Goal: Task Accomplishment & Management: Complete application form

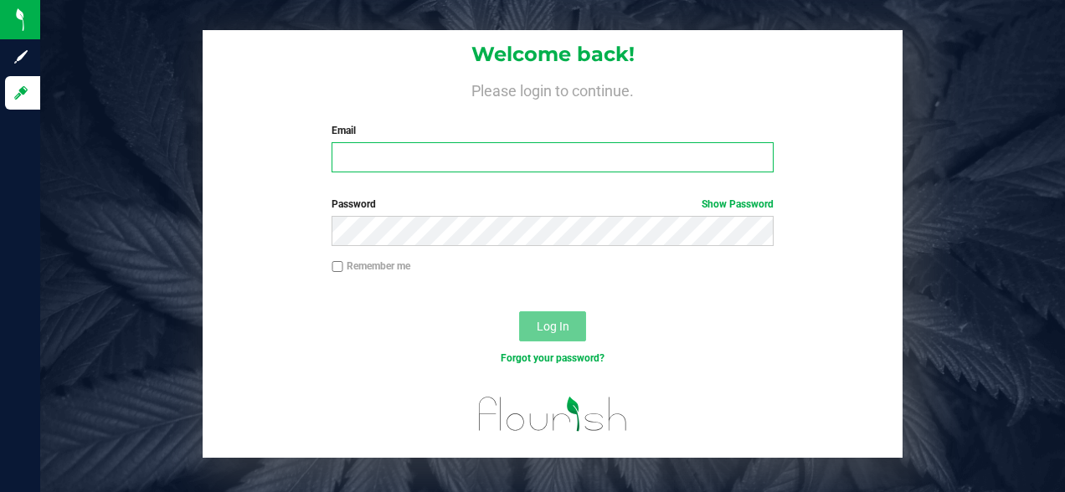
type input "ddabelgott@liveparallel.com"
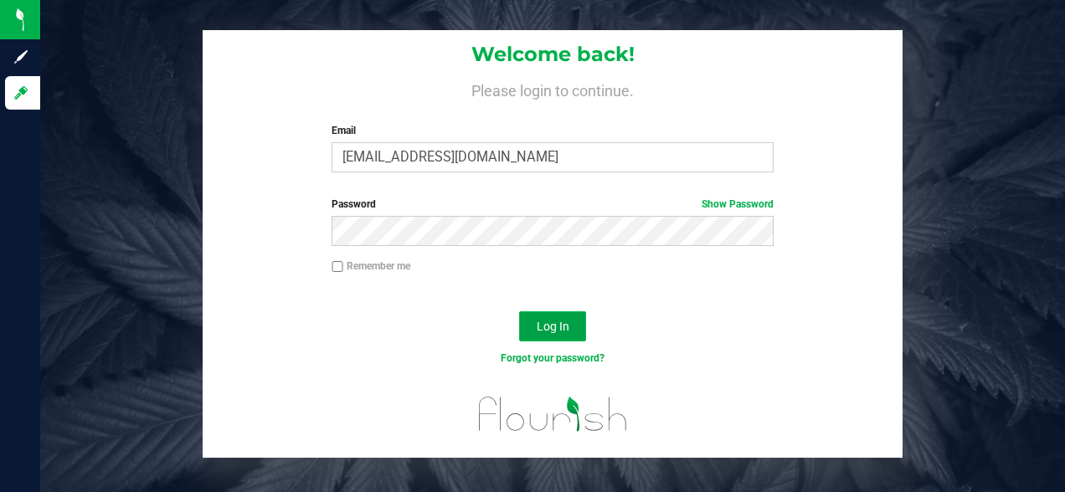
click at [542, 326] on span "Log In" at bounding box center [553, 326] width 33 height 13
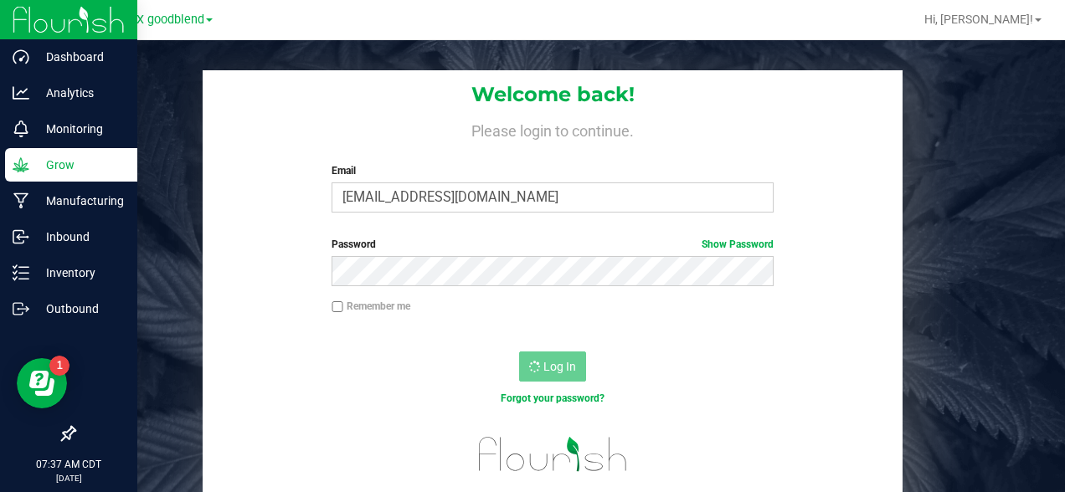
click at [26, 160] on icon at bounding box center [21, 165] width 17 height 17
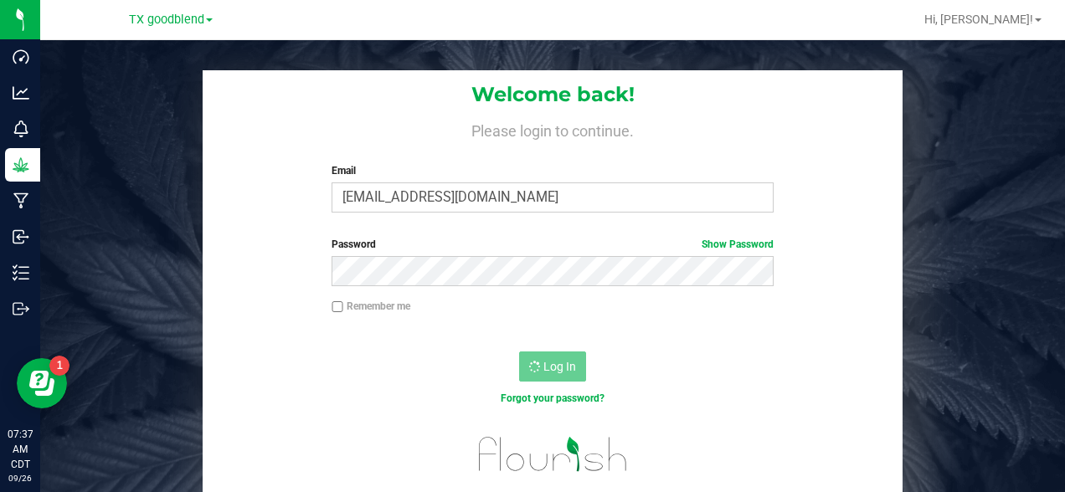
click at [692, 357] on div "Log In" at bounding box center [553, 372] width 700 height 56
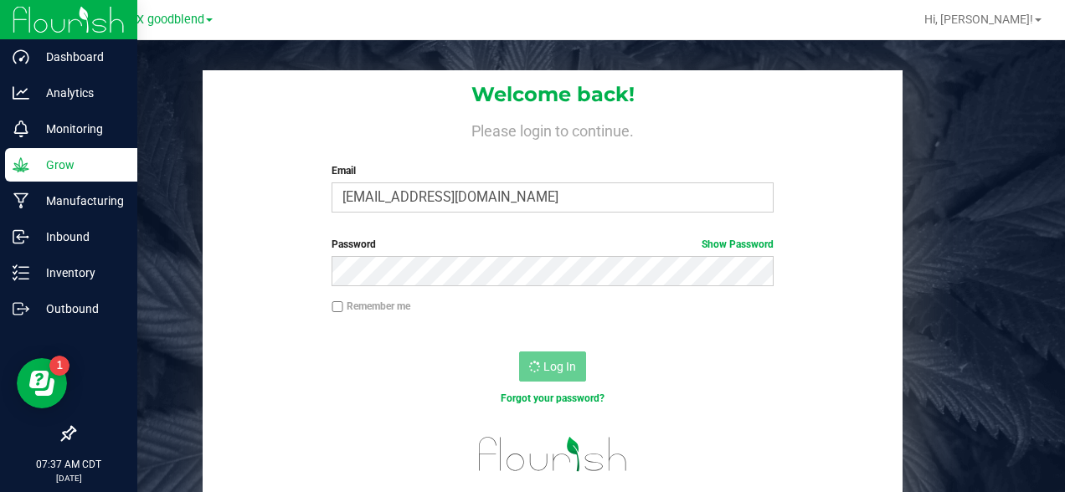
click at [28, 168] on icon at bounding box center [21, 164] width 16 height 14
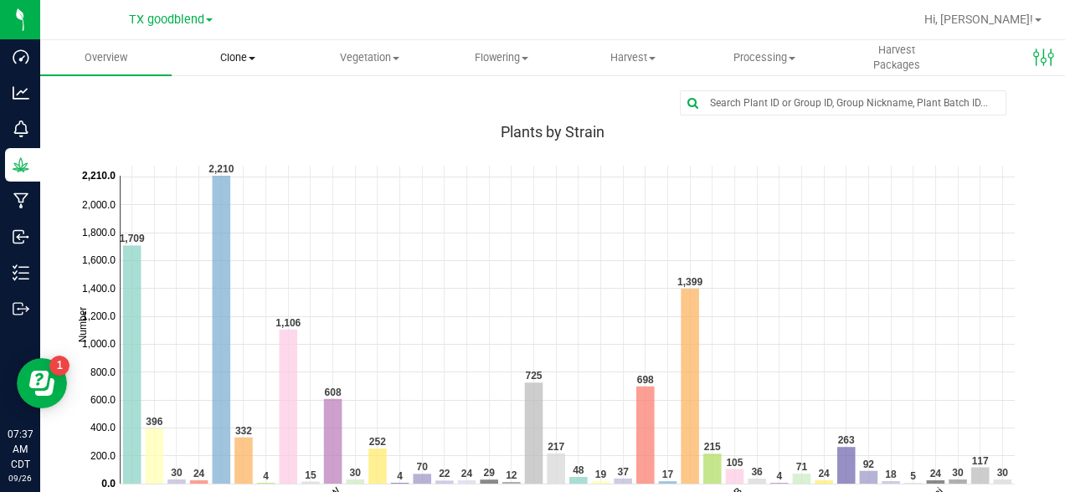
click at [238, 54] on span "Clone" at bounding box center [237, 57] width 130 height 15
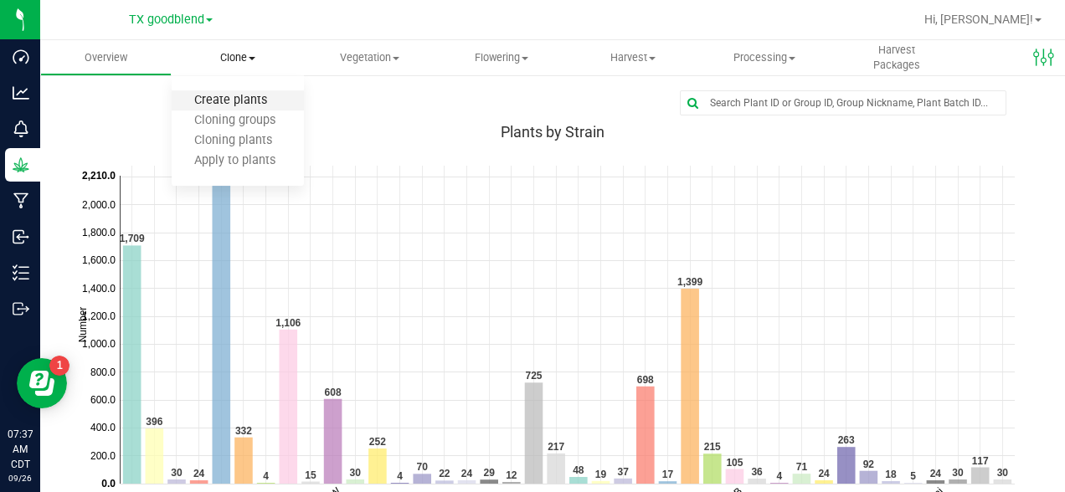
click at [239, 101] on span "Create plants" at bounding box center [231, 101] width 118 height 14
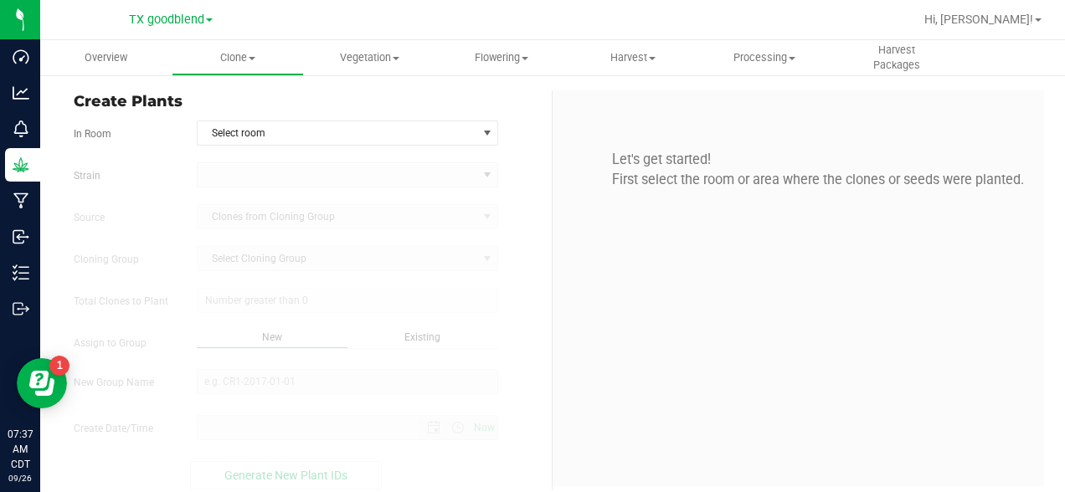
type input "[DATE] 7:37 AM"
click at [272, 124] on span "Select room" at bounding box center [338, 132] width 280 height 23
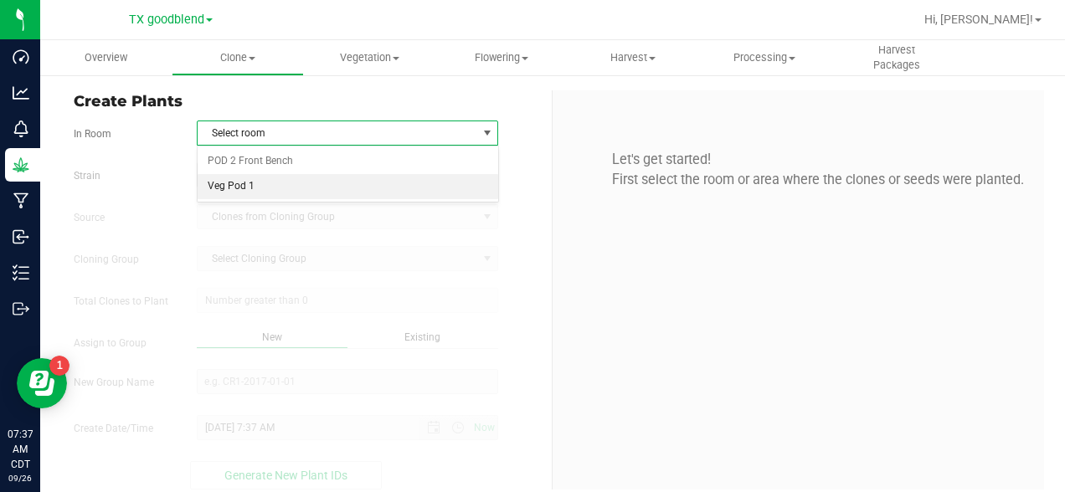
click at [239, 177] on li "Veg Pod 1" at bounding box center [348, 186] width 300 height 25
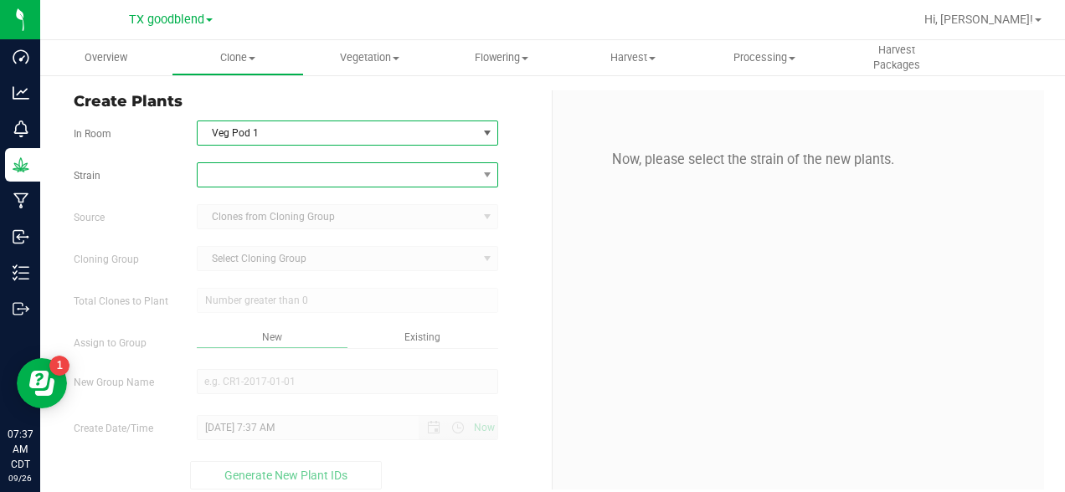
click at [236, 172] on span at bounding box center [338, 174] width 280 height 23
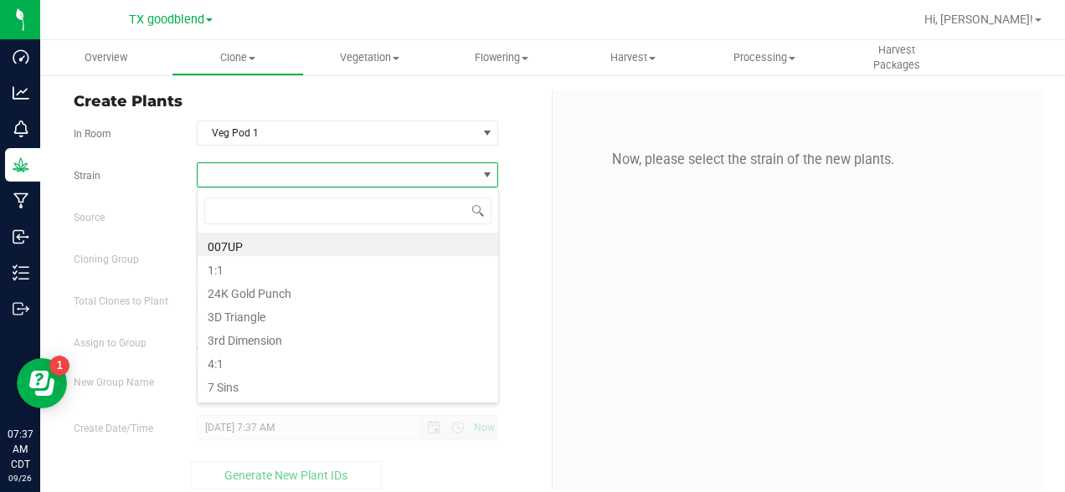
scroll to position [25, 302]
type input "hash"
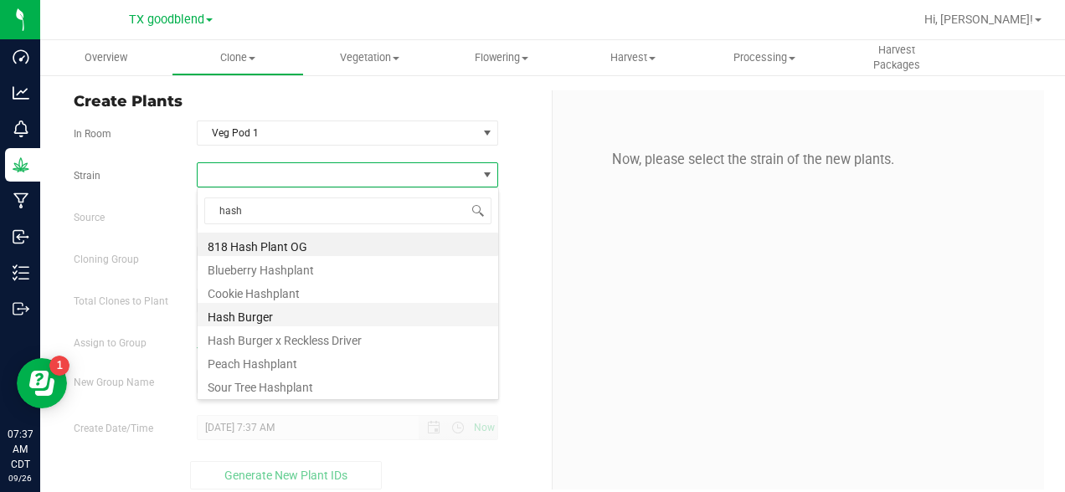
click at [236, 312] on li "Hash Burger" at bounding box center [348, 314] width 300 height 23
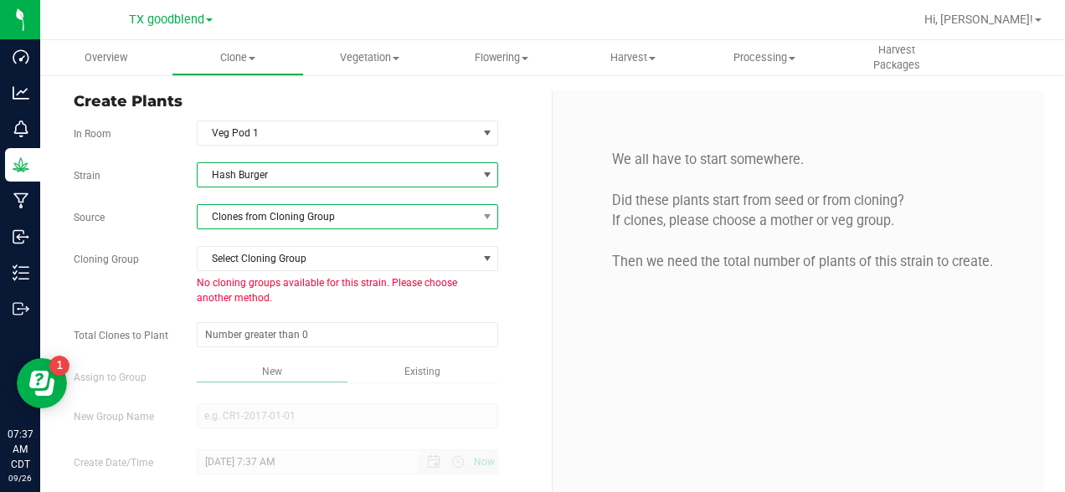
click at [296, 216] on span "Clones from Cloning Group" at bounding box center [338, 216] width 280 height 23
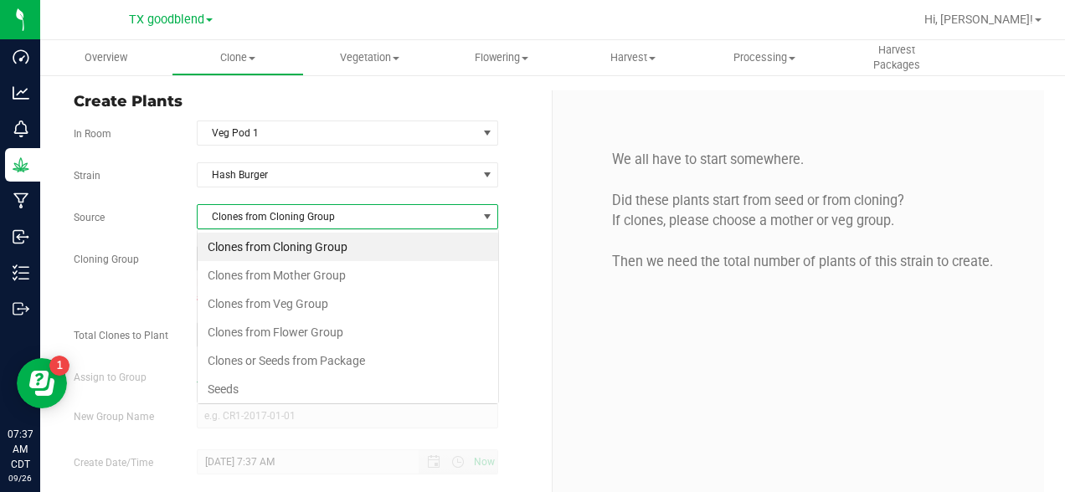
scroll to position [25, 302]
click at [235, 386] on li "Seeds" at bounding box center [348, 389] width 300 height 28
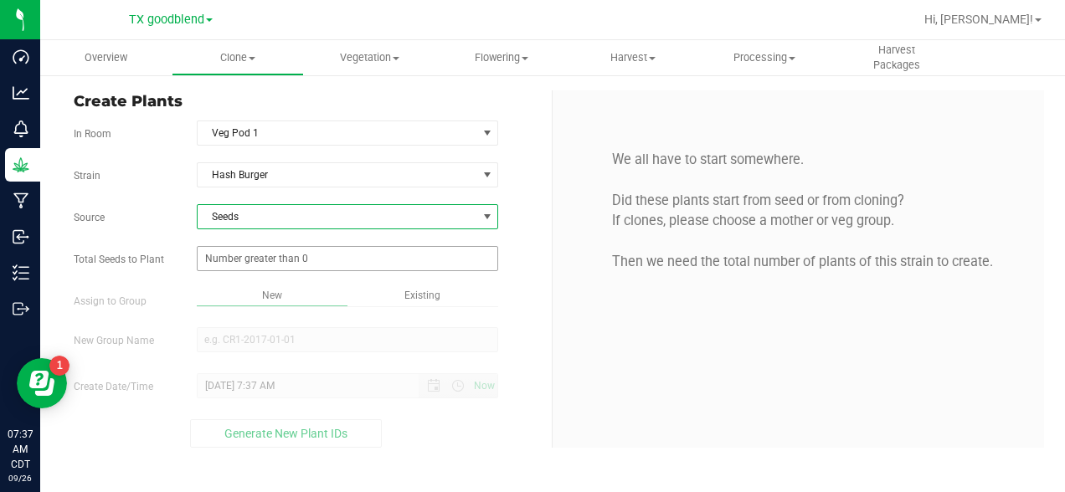
click at [313, 262] on span at bounding box center [348, 258] width 302 height 25
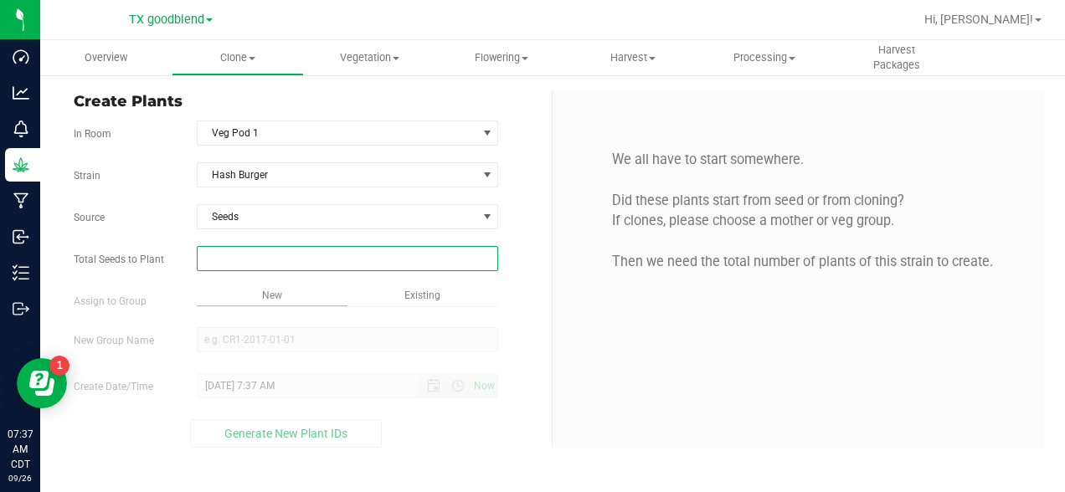
type input "2"
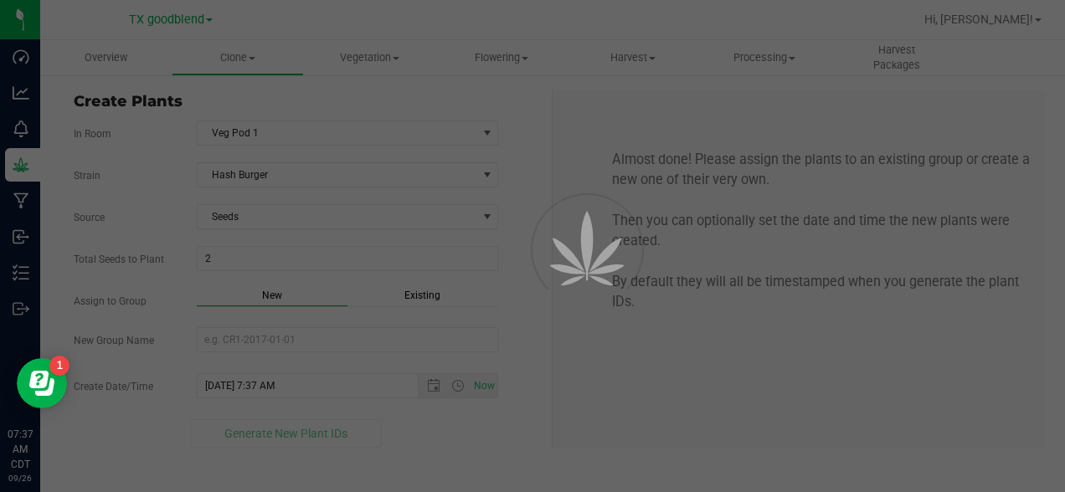
click at [591, 351] on div "Overview Clone Create plants Cloning groups Cloning plants Apply to plants Vege…" at bounding box center [552, 266] width 1025 height 452
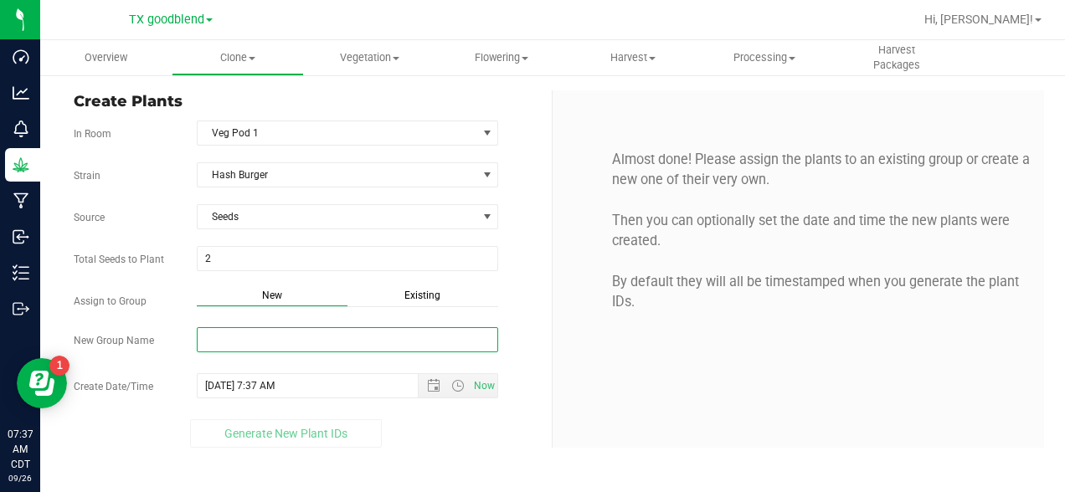
click at [269, 343] on input "New Group Name" at bounding box center [348, 339] width 302 height 25
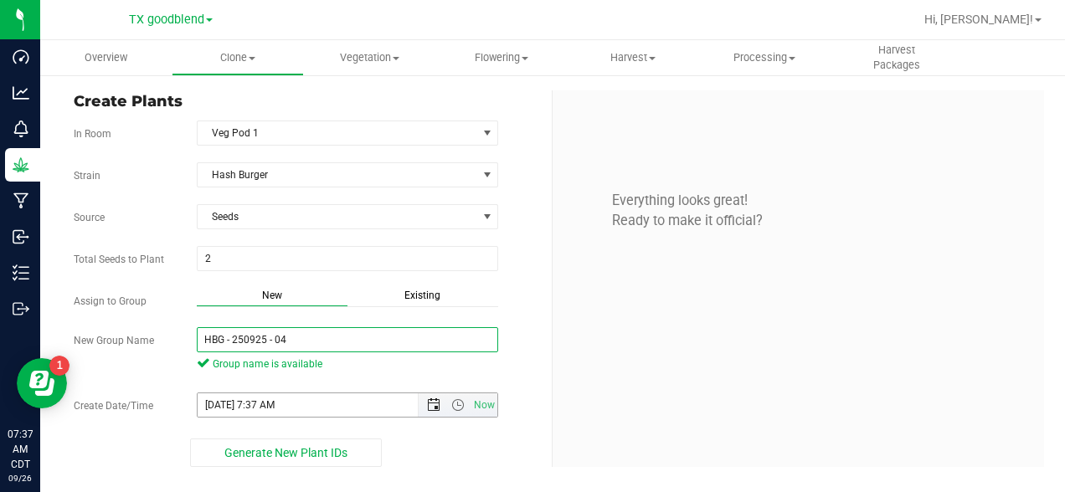
click at [436, 403] on span "Open the date view" at bounding box center [433, 404] width 13 height 13
type input "HBG - 250925 - 04"
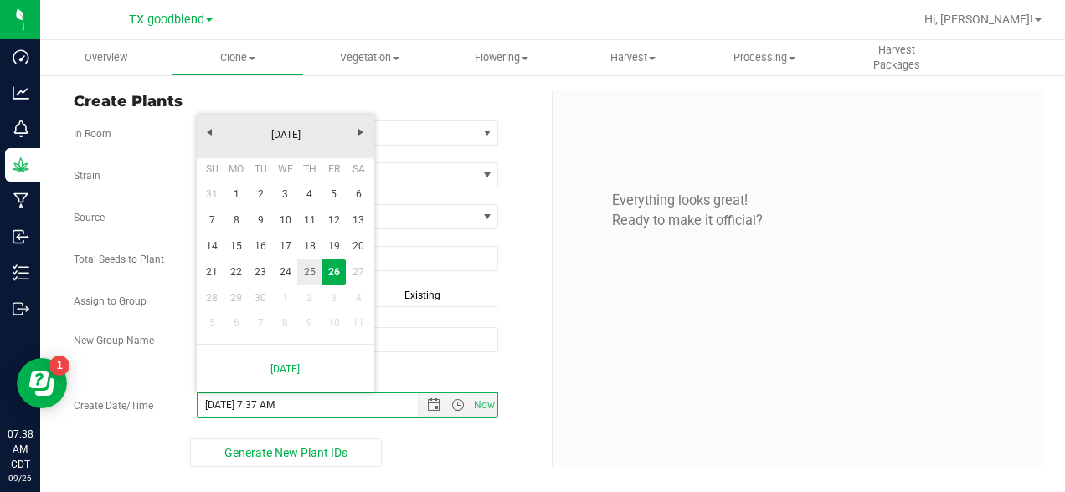
click at [308, 273] on link "25" at bounding box center [309, 272] width 24 height 26
type input "[DATE] 7:37 AM"
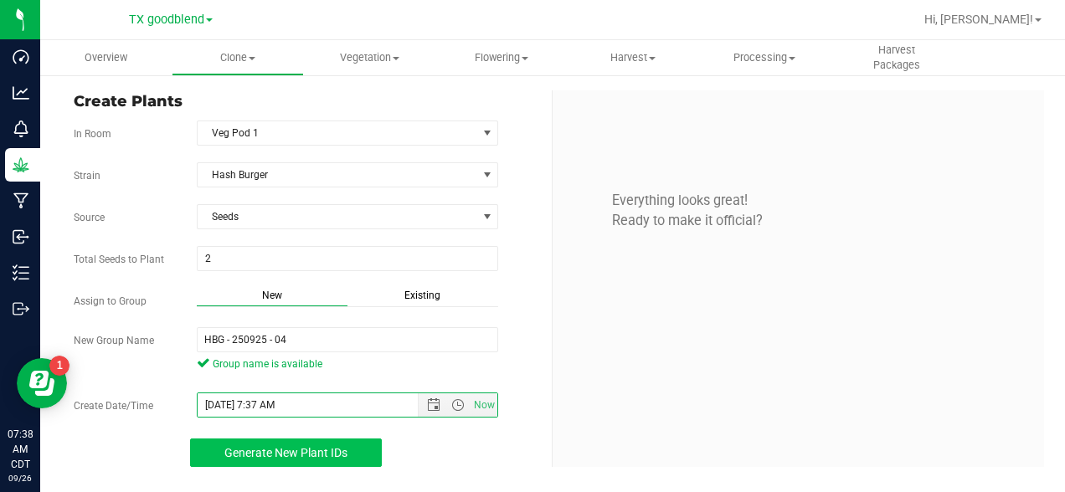
click at [313, 454] on span "Generate New Plant IDs" at bounding box center [285, 452] width 123 height 13
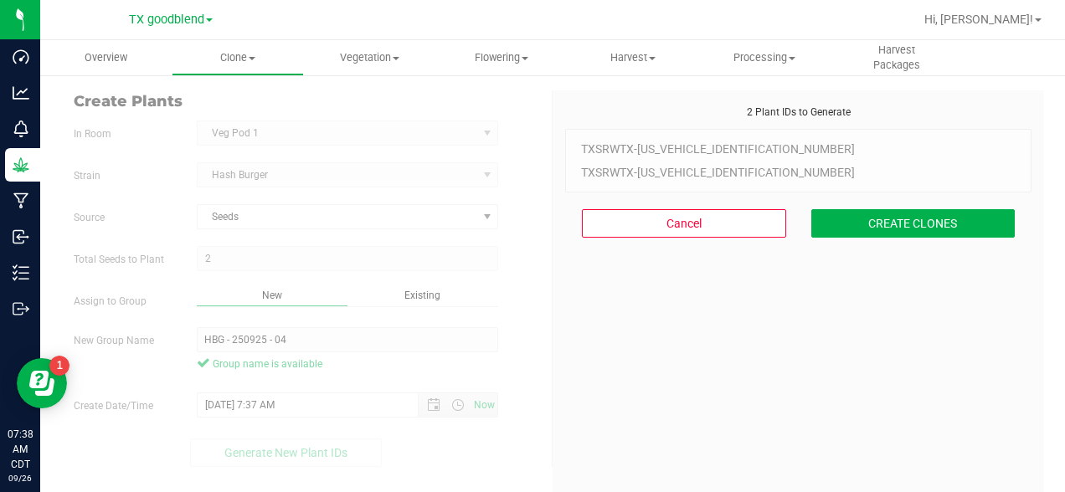
scroll to position [50, 0]
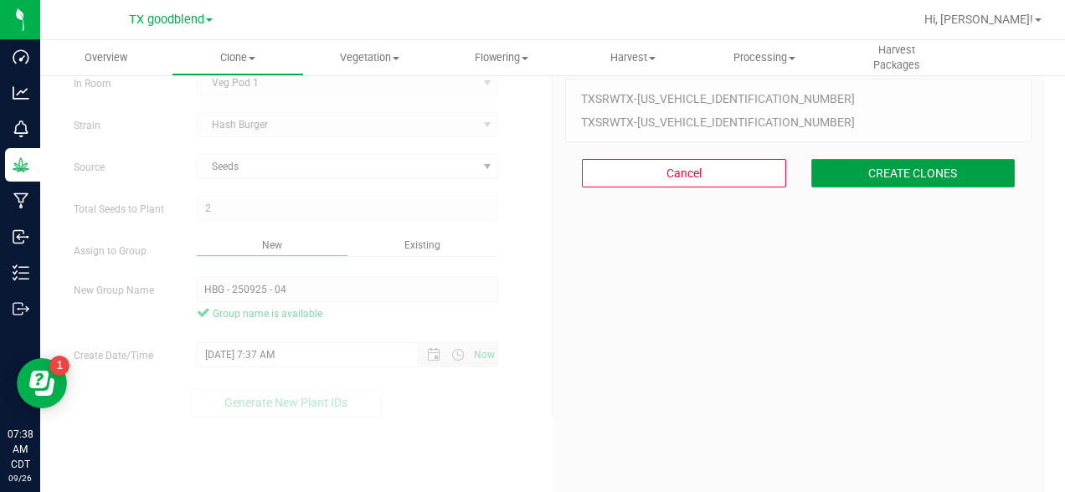
click at [892, 170] on button "CREATE CLONES" at bounding box center [913, 173] width 204 height 28
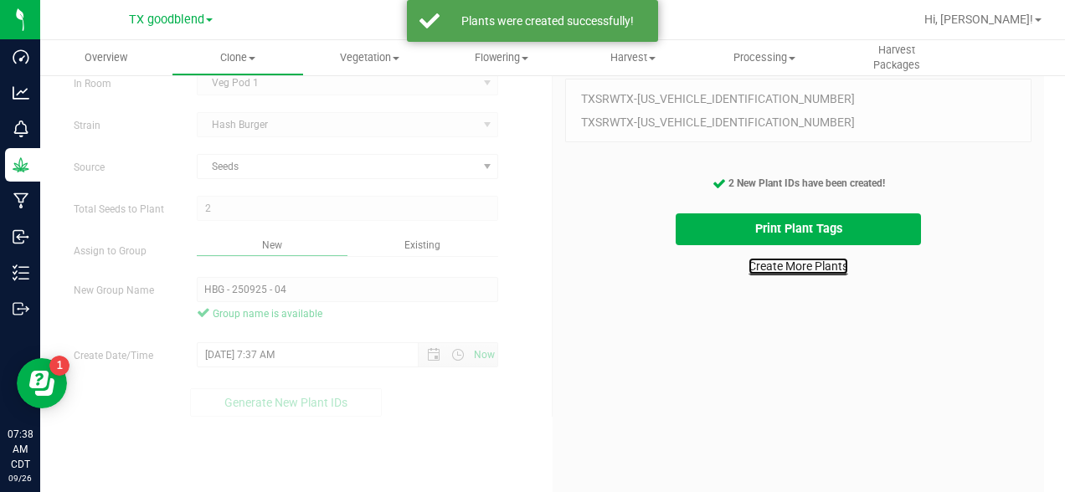
click at [808, 264] on link "Create More Plants" at bounding box center [798, 266] width 100 height 17
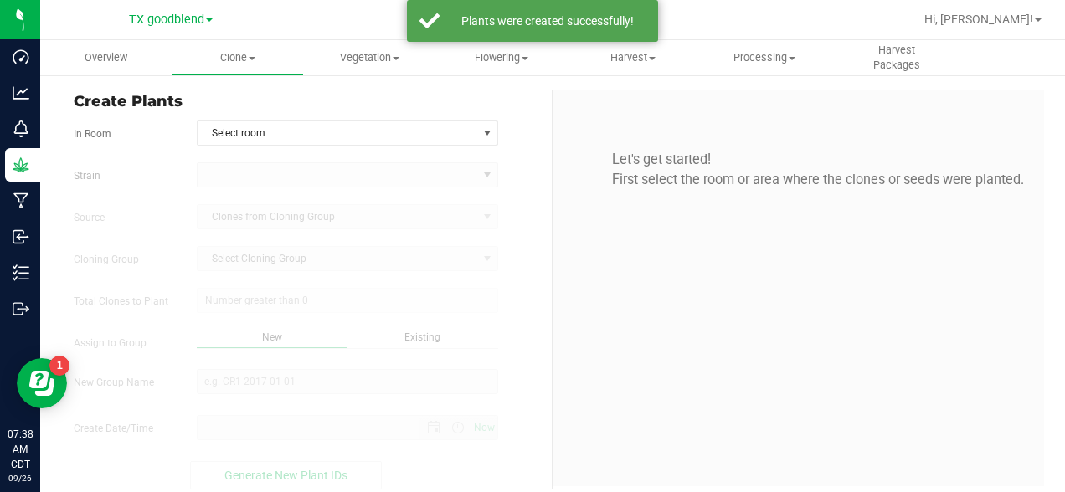
type input "[DATE] 7:38 AM"
click at [450, 129] on span "Select room" at bounding box center [338, 132] width 280 height 23
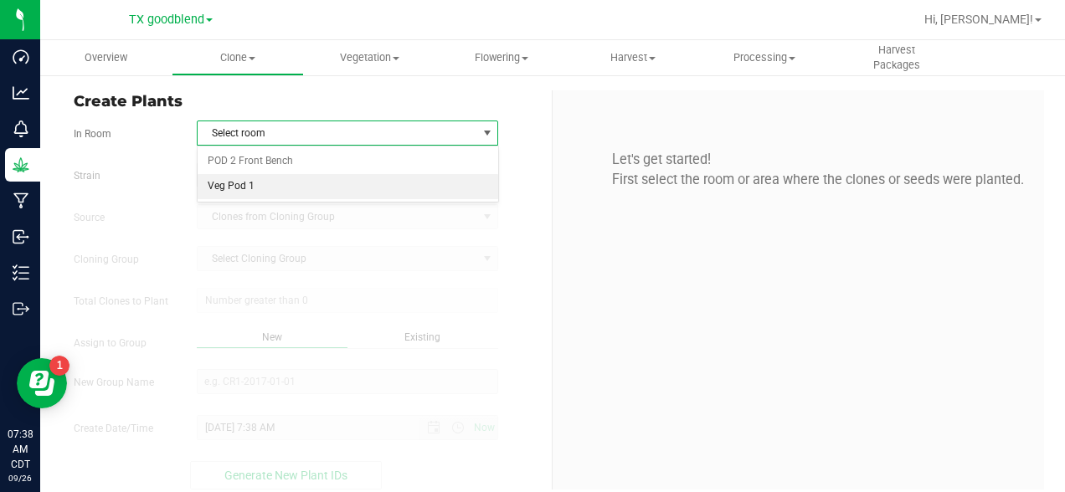
click at [279, 185] on li "Veg Pod 1" at bounding box center [348, 186] width 300 height 25
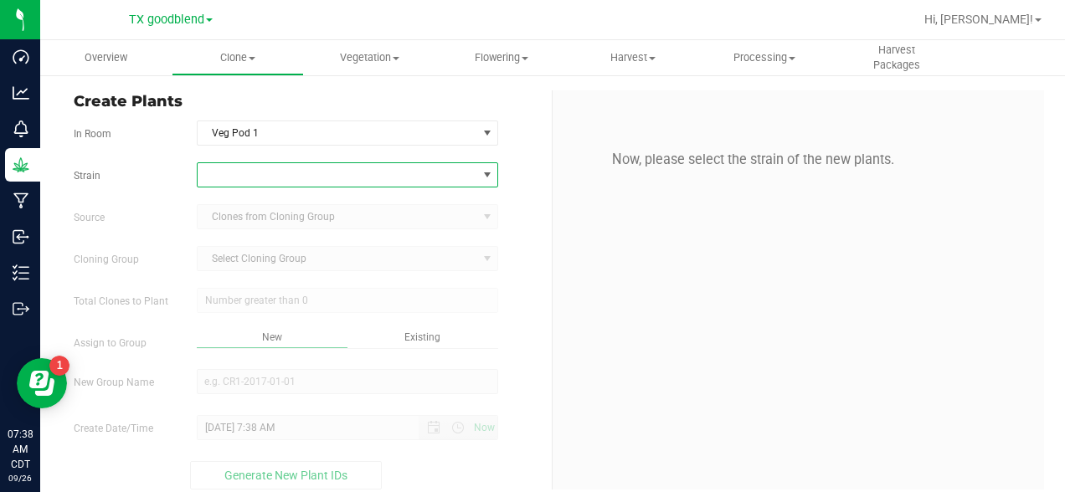
click at [256, 169] on span at bounding box center [338, 174] width 280 height 23
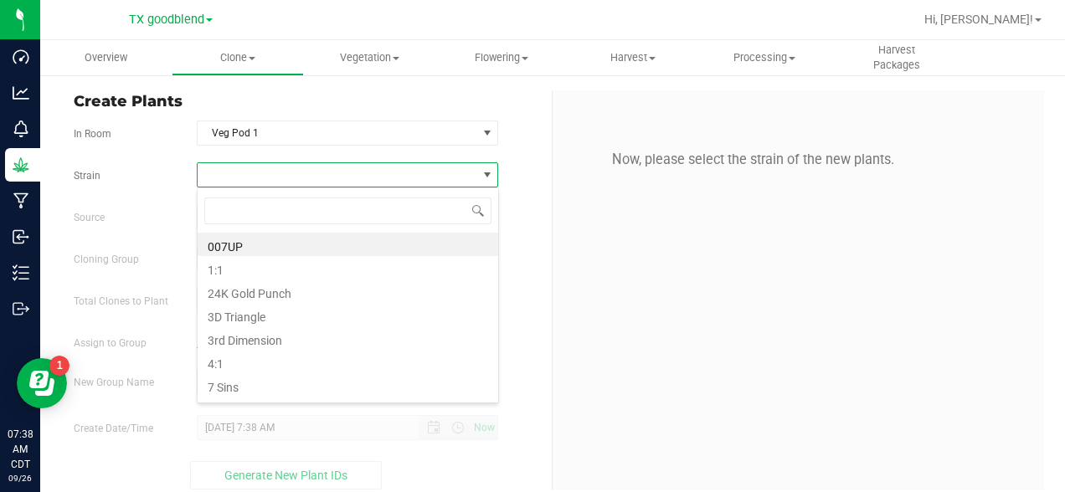
scroll to position [25, 302]
type input "c"
type input "smirk"
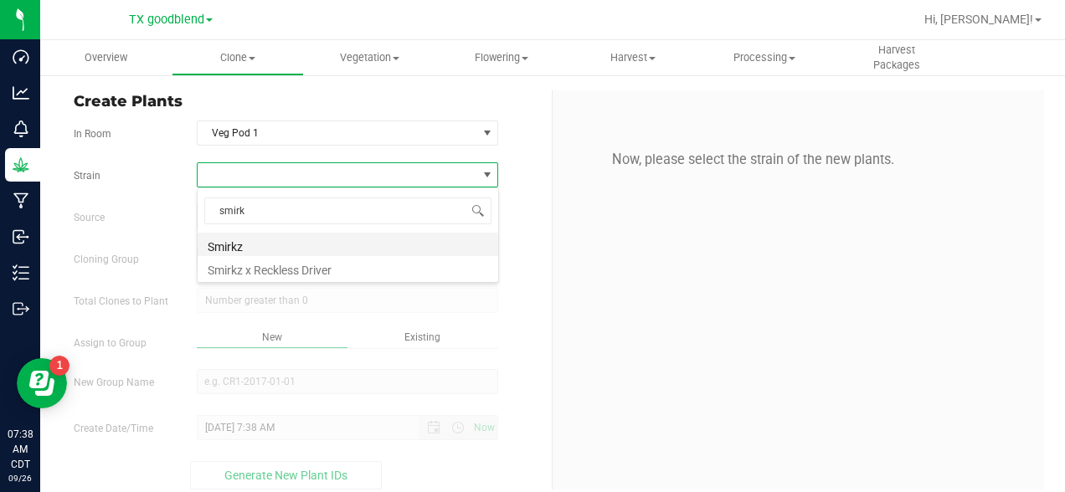
click at [228, 245] on li "Smirkz" at bounding box center [348, 244] width 300 height 23
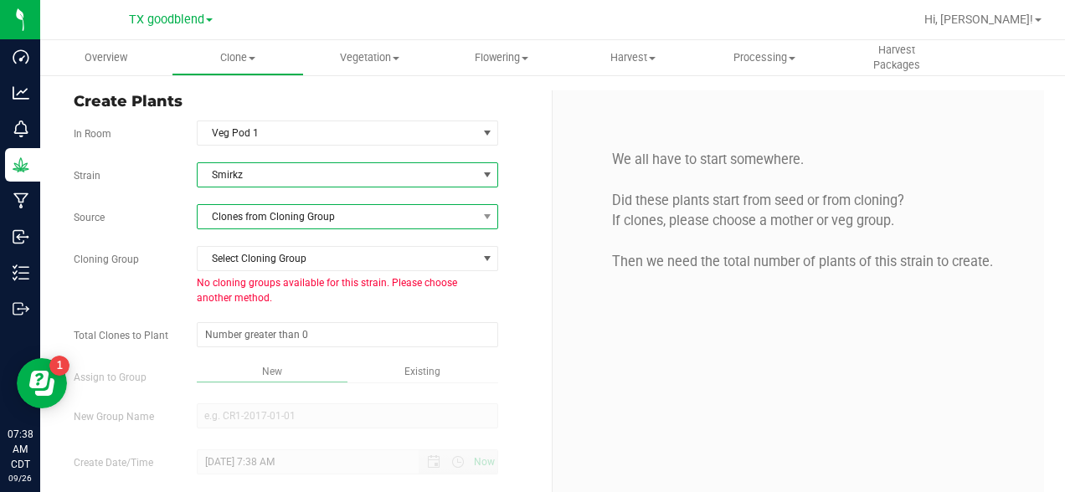
click at [294, 213] on span "Clones from Cloning Group" at bounding box center [338, 216] width 280 height 23
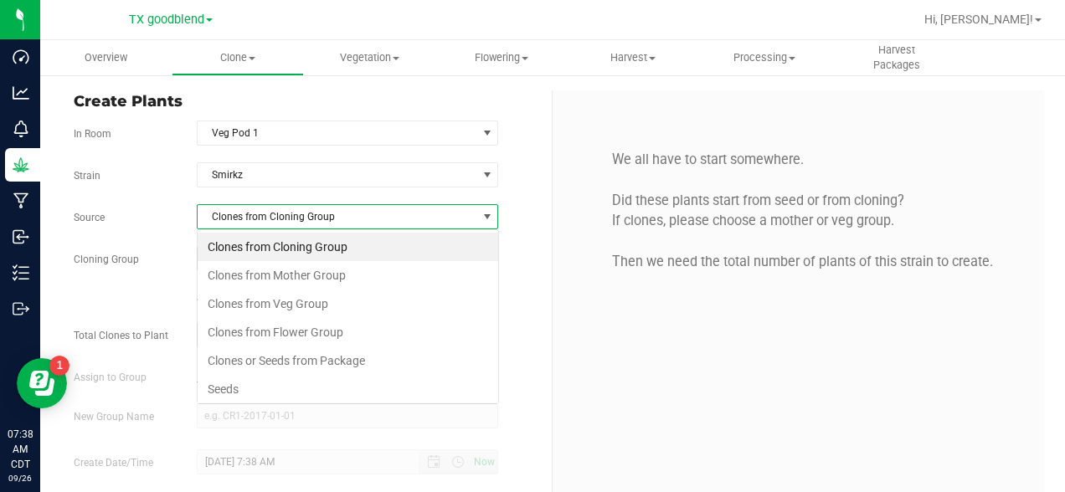
scroll to position [25, 302]
click at [229, 383] on li "Seeds" at bounding box center [348, 389] width 300 height 28
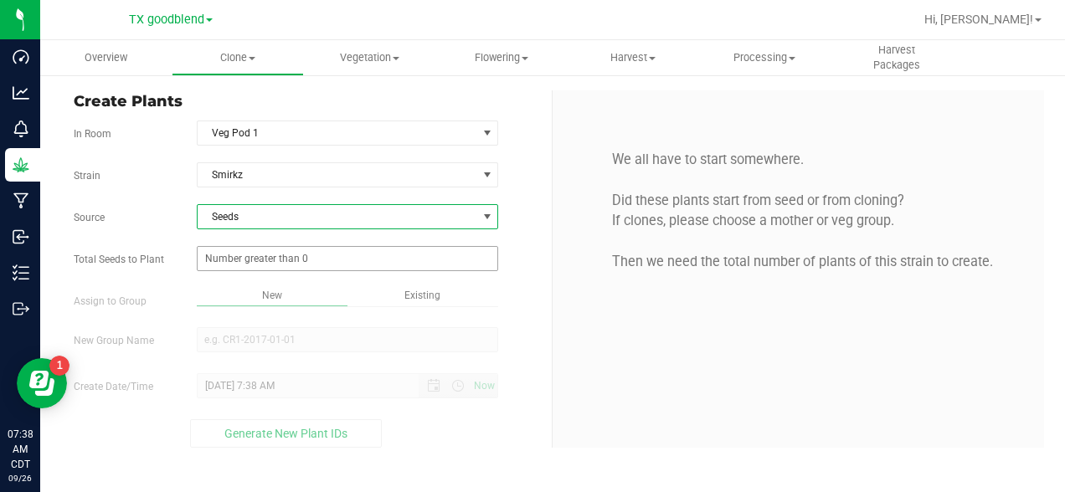
click at [242, 255] on span at bounding box center [348, 258] width 302 height 25
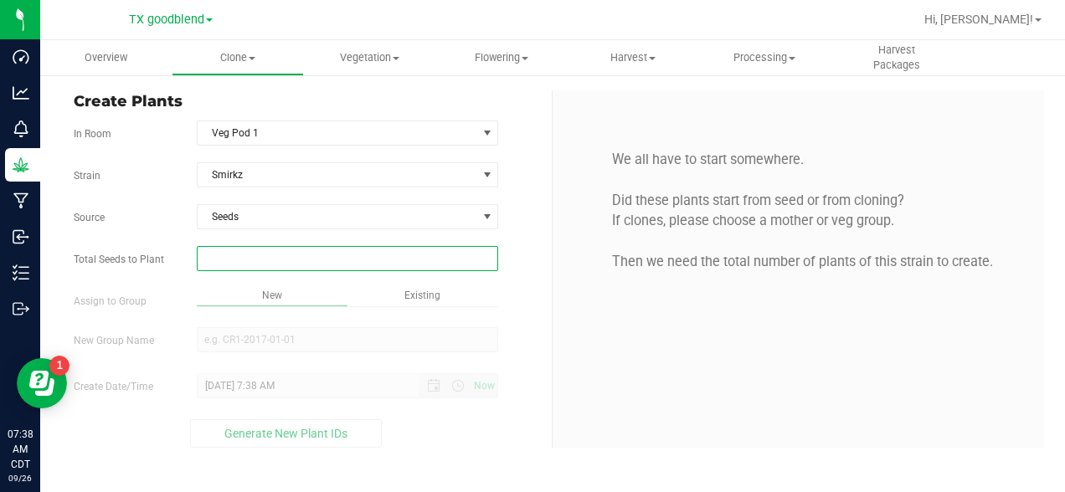
type input "2"
click at [267, 336] on input "New Group Name" at bounding box center [348, 339] width 302 height 25
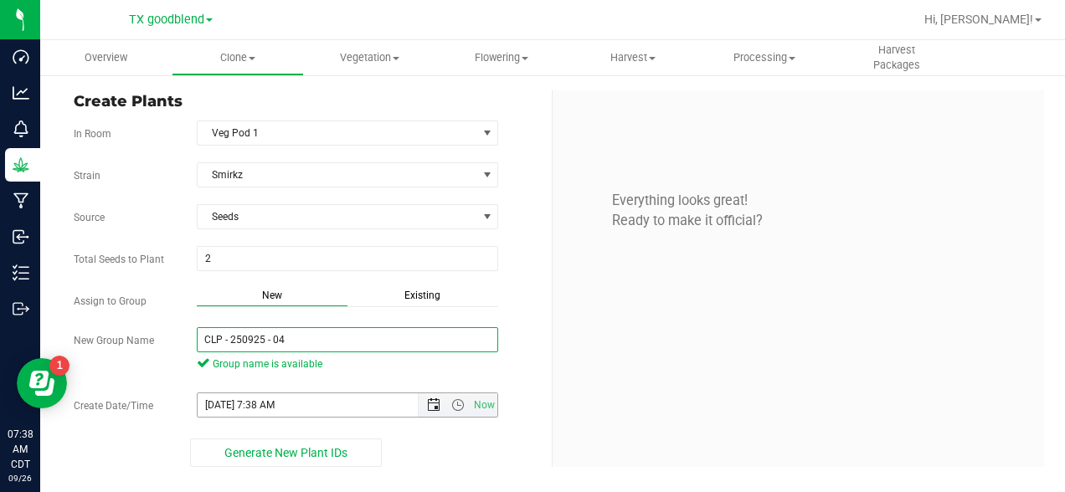
click at [431, 404] on span "Open the date view" at bounding box center [433, 404] width 13 height 13
type input "CLP - 250925 - 04"
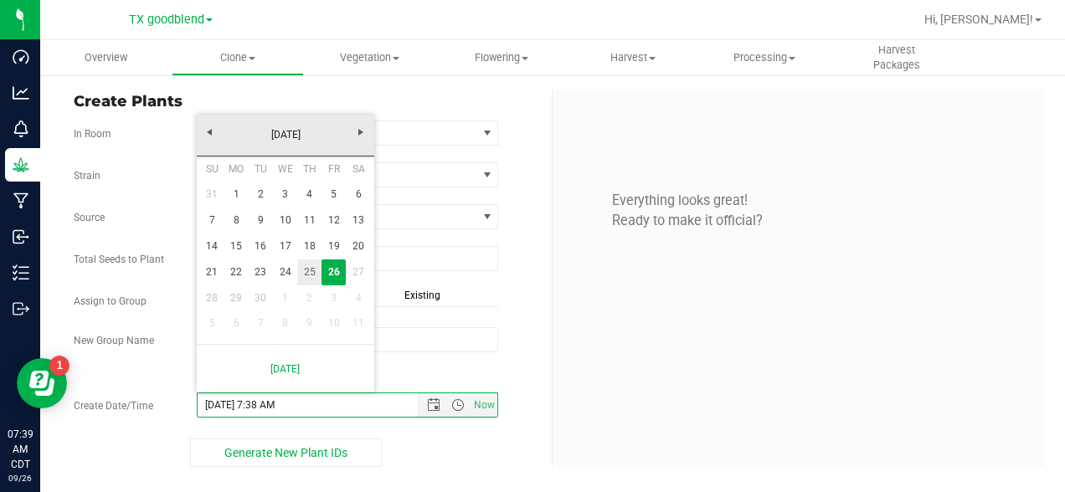
click at [311, 272] on link "25" at bounding box center [309, 272] width 24 height 26
type input "[DATE] 7:38 AM"
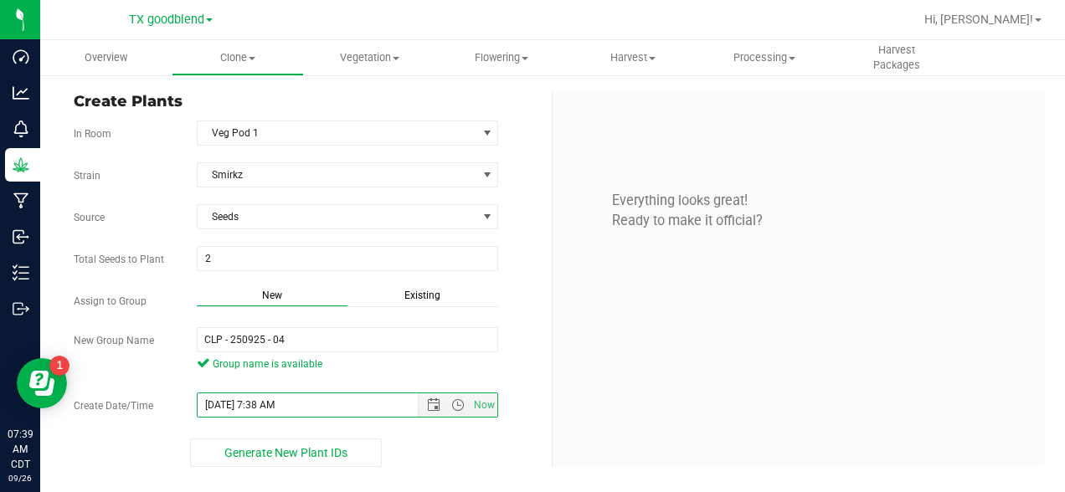
click at [595, 394] on div "Everything looks great! Ready to make it official?" at bounding box center [797, 278] width 491 height 377
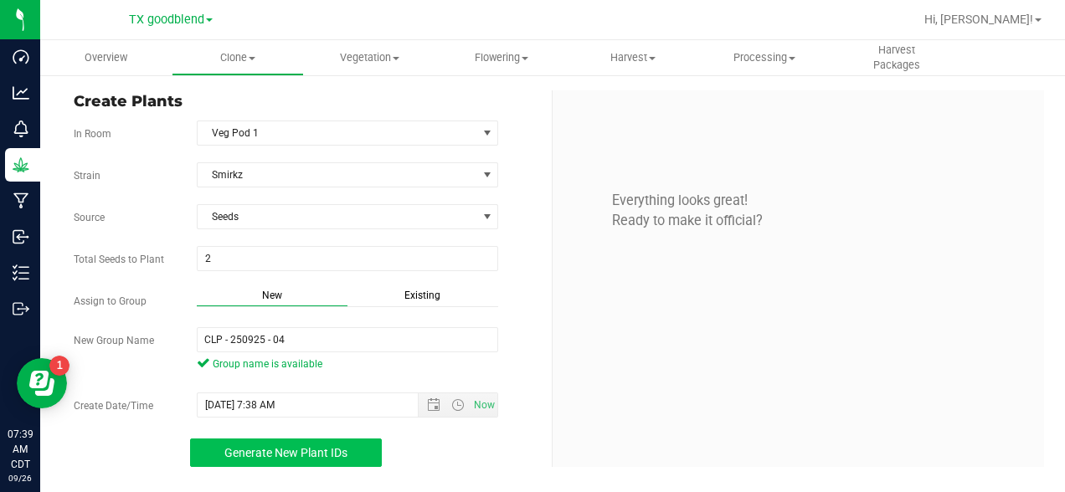
click at [287, 455] on span "Generate New Plant IDs" at bounding box center [285, 452] width 123 height 13
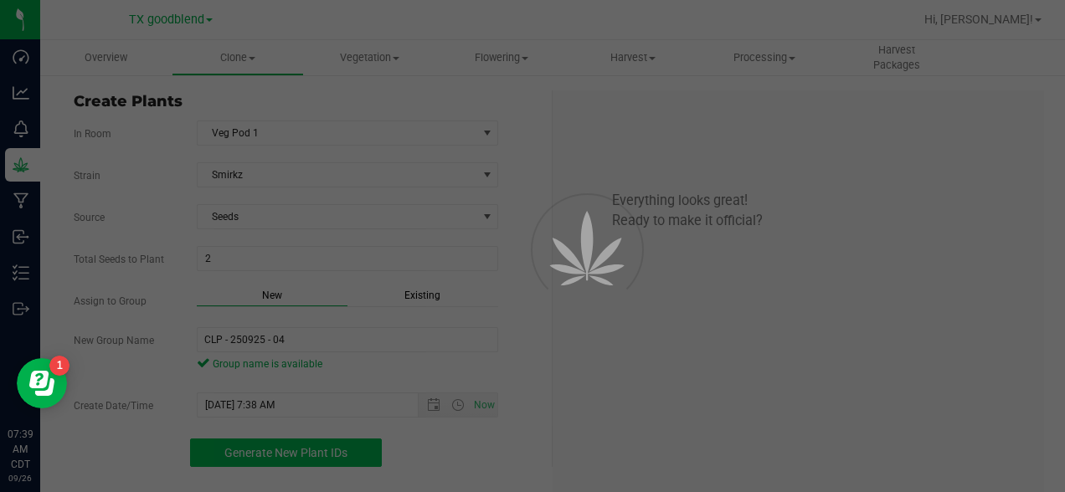
scroll to position [50, 0]
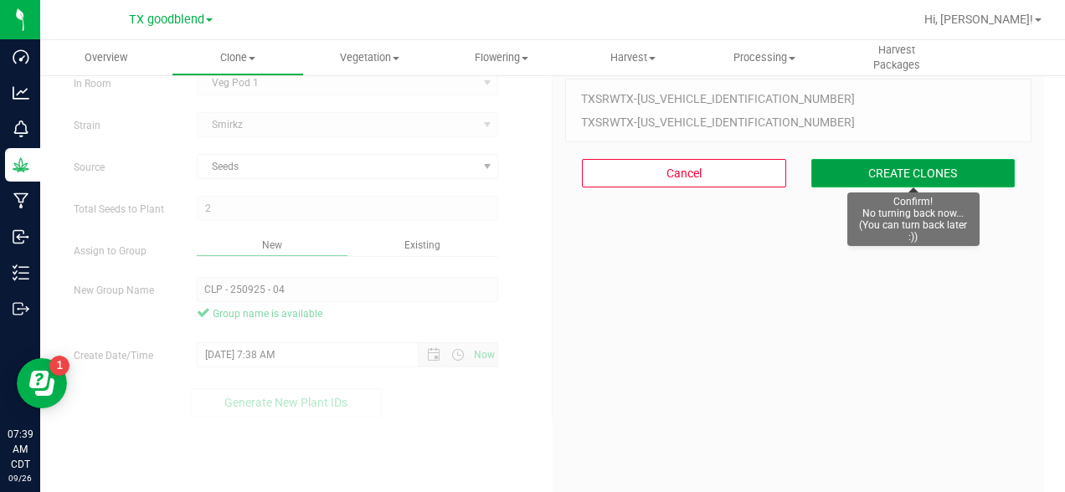
click at [927, 167] on button "CREATE CLONES" at bounding box center [913, 173] width 204 height 28
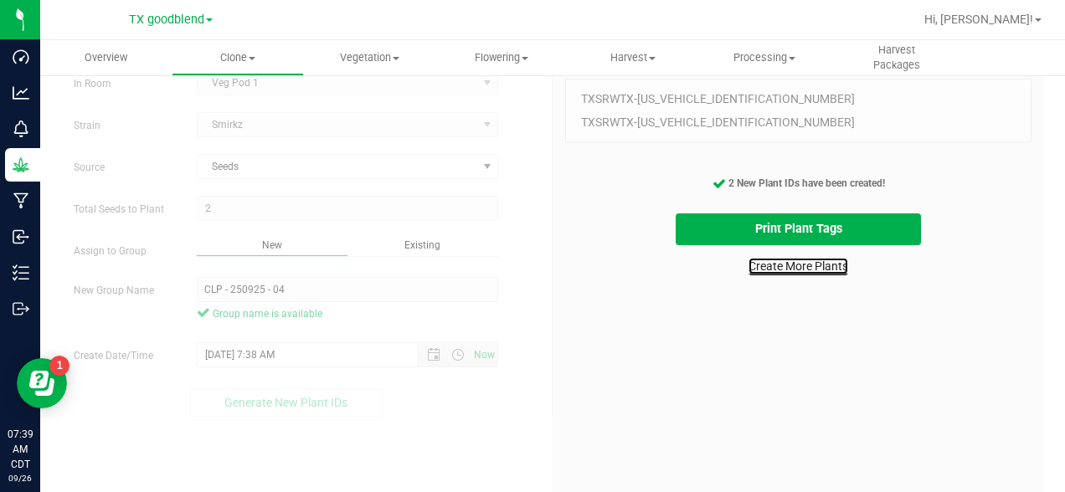
click at [794, 267] on link "Create More Plants" at bounding box center [798, 266] width 100 height 17
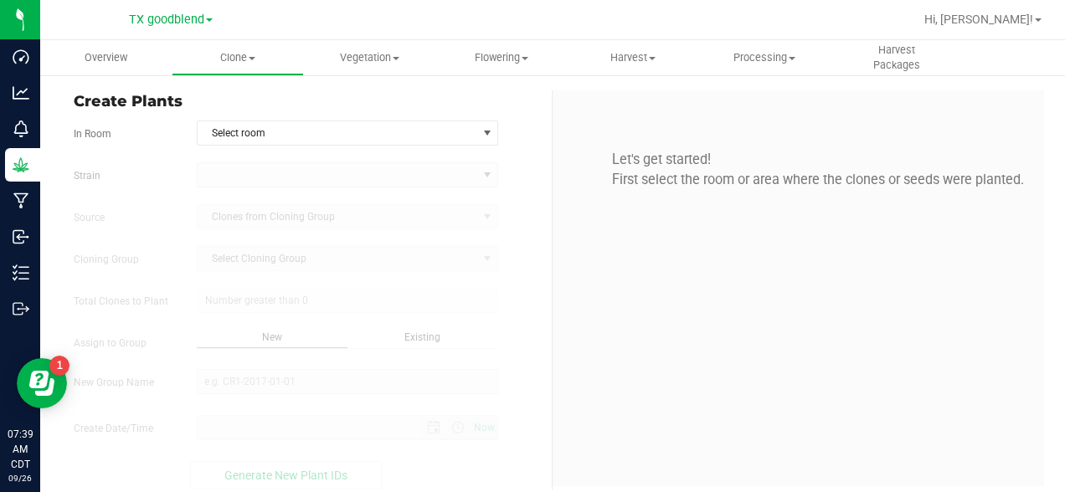
type input "[DATE] 7:39 AM"
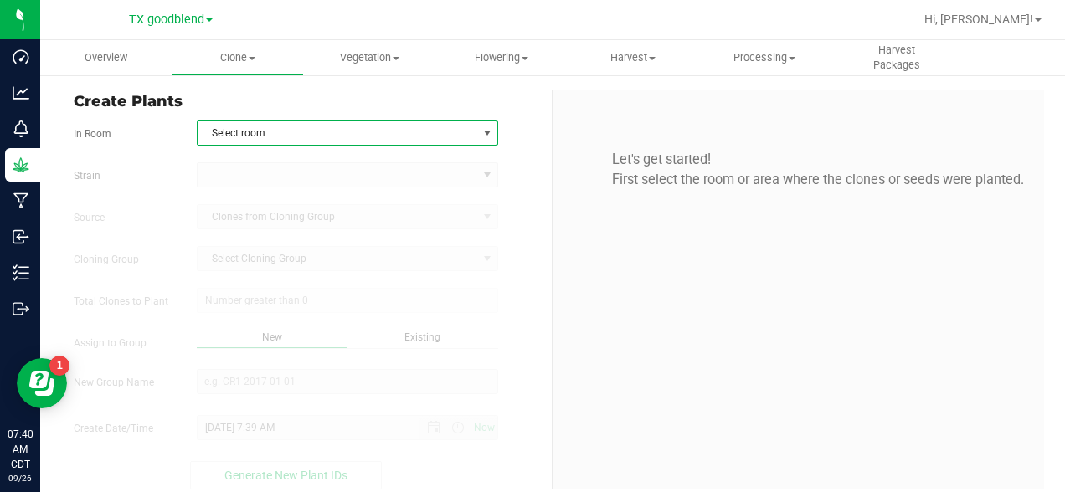
click at [444, 138] on span "Select room" at bounding box center [338, 132] width 280 height 23
click at [385, 187] on li "Veg Pod 1" at bounding box center [348, 186] width 300 height 25
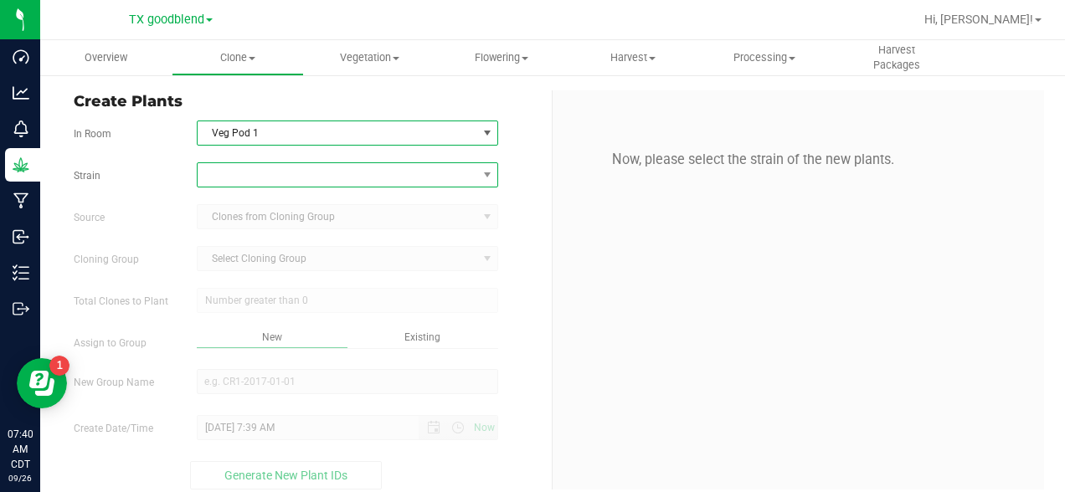
click at [320, 174] on span at bounding box center [338, 174] width 280 height 23
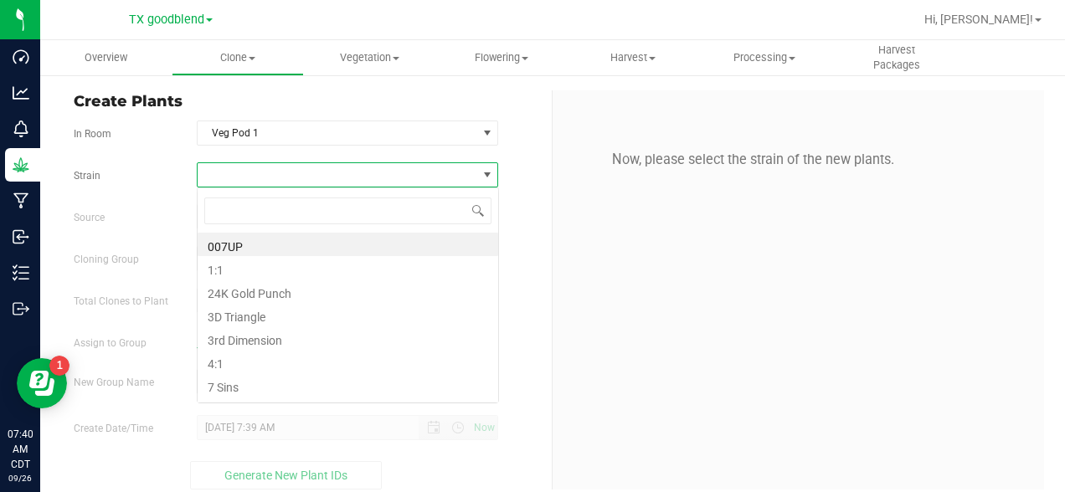
scroll to position [25, 302]
type input "reckles"
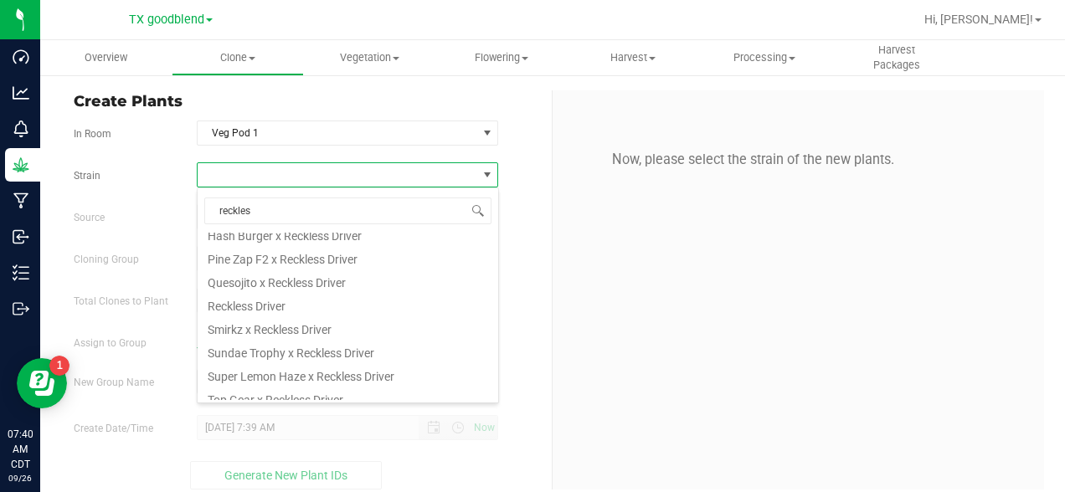
scroll to position [254, 0]
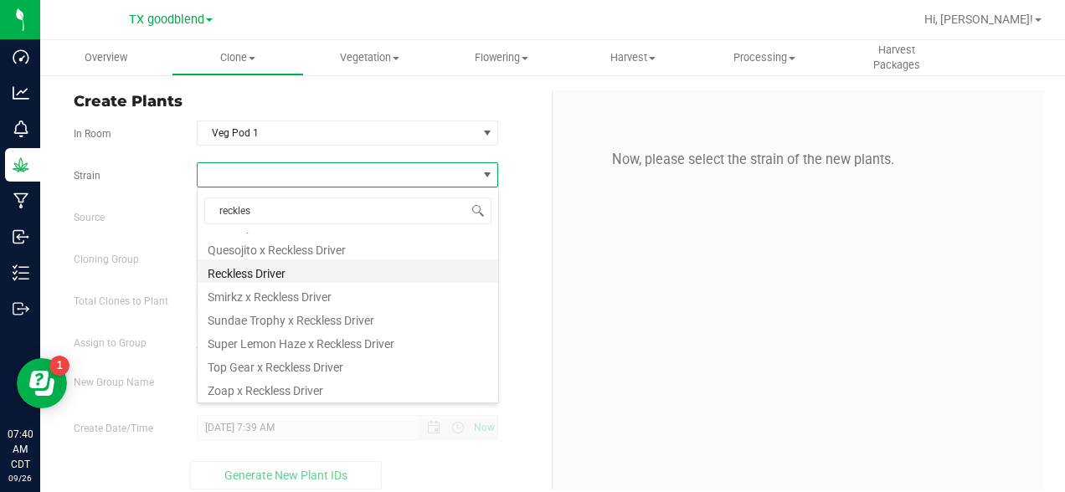
click at [231, 272] on li "Reckless Driver" at bounding box center [348, 270] width 300 height 23
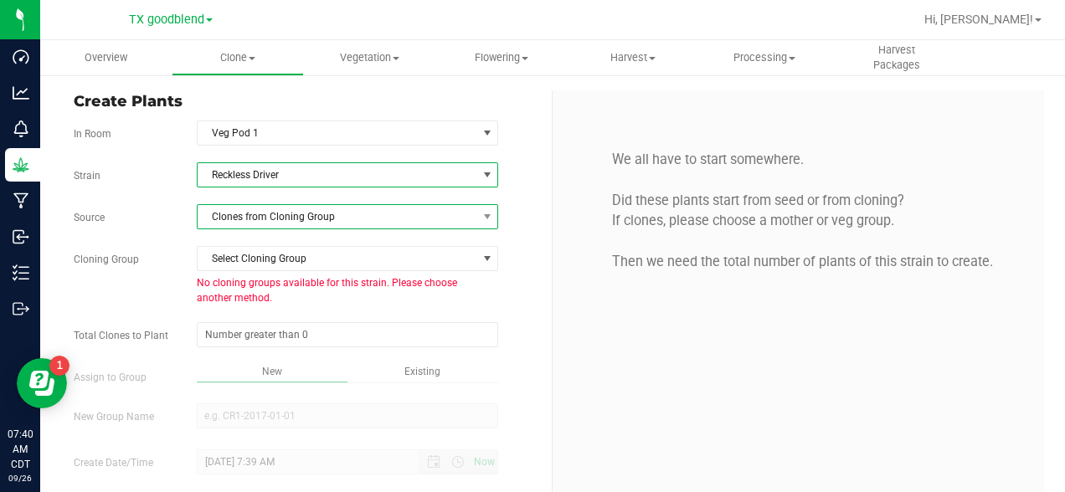
click at [275, 213] on span "Clones from Cloning Group" at bounding box center [338, 216] width 280 height 23
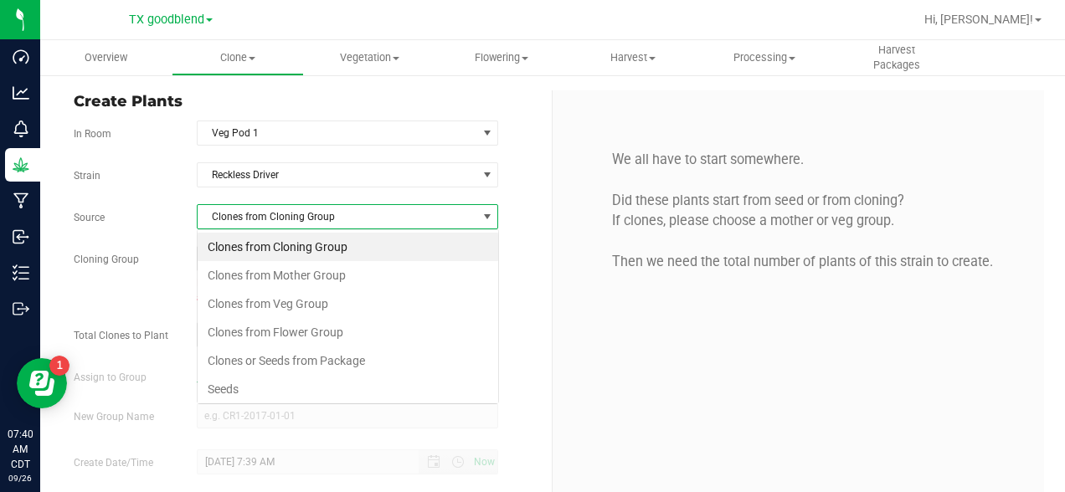
scroll to position [25, 302]
click at [217, 383] on li "Seeds" at bounding box center [348, 389] width 300 height 28
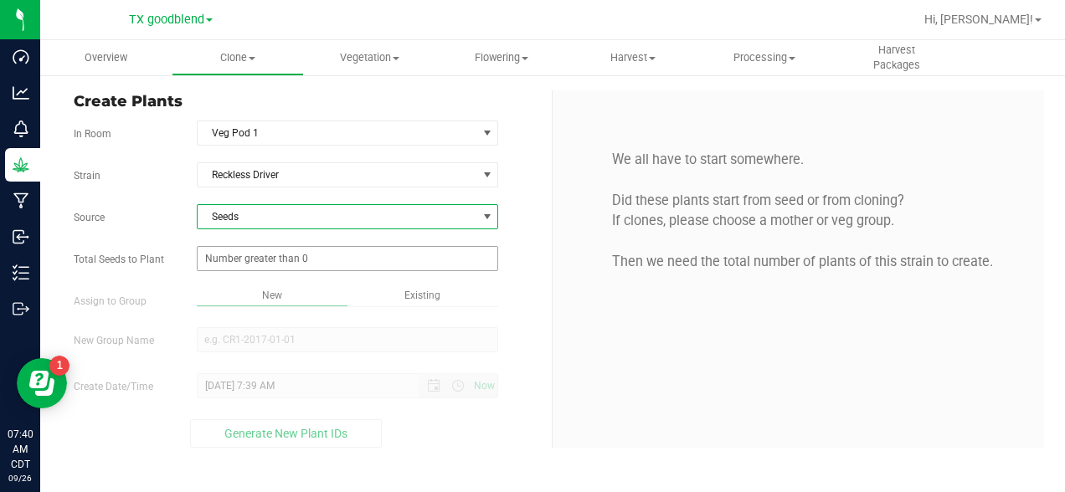
click at [261, 263] on span at bounding box center [348, 258] width 302 height 25
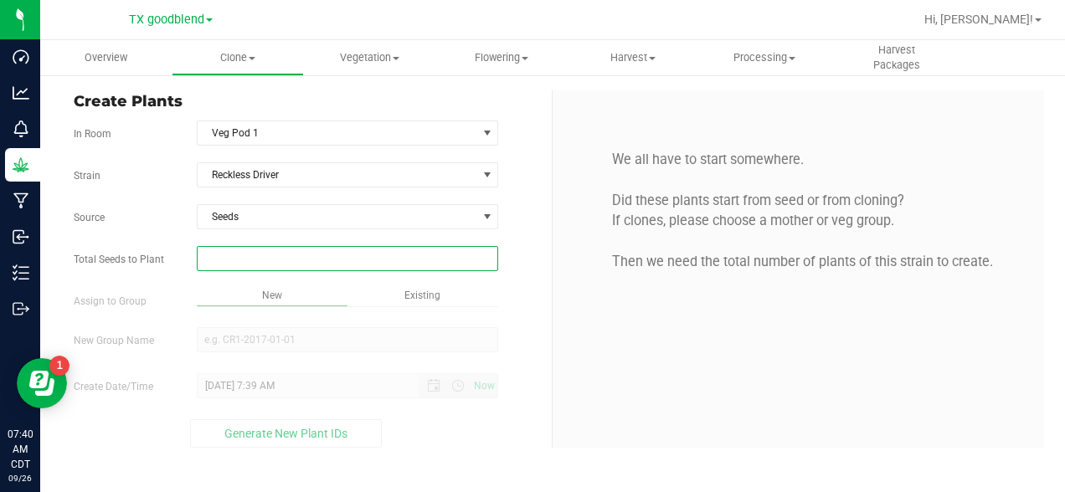
type input "2"
click at [601, 359] on div "Overview Clone Create plants Cloning groups Cloning plants Apply to plants Vege…" at bounding box center [552, 266] width 1025 height 452
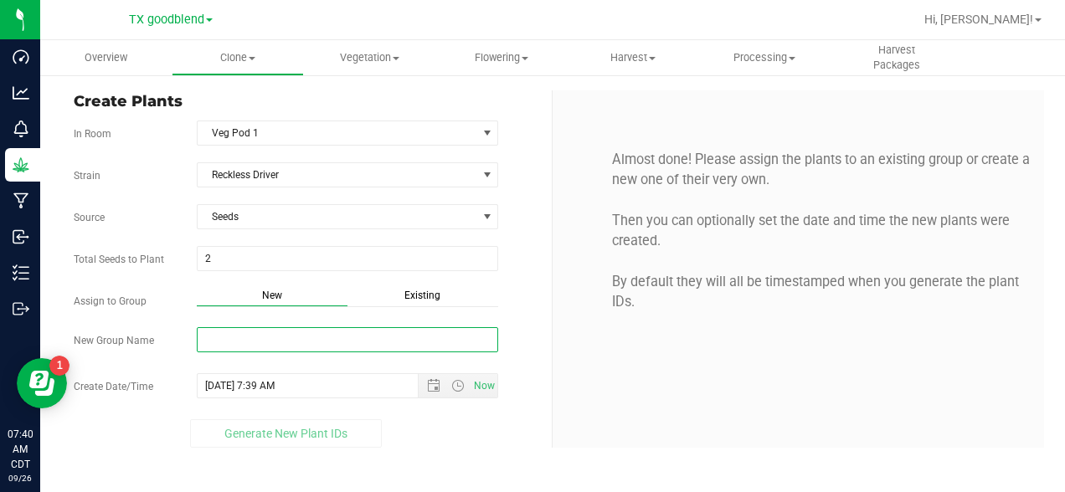
click at [321, 349] on input "New Group Name" at bounding box center [348, 339] width 302 height 25
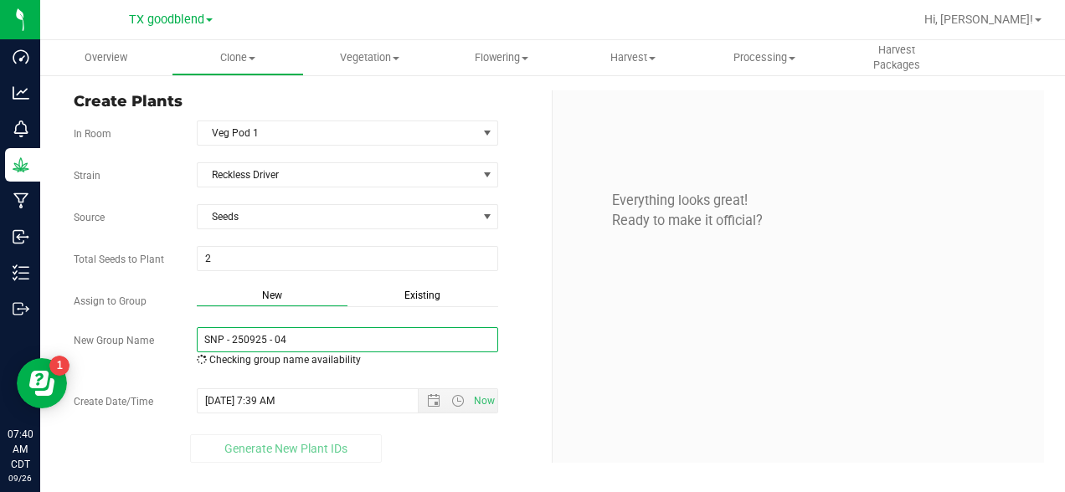
type input "SNP - 250925 - 04"
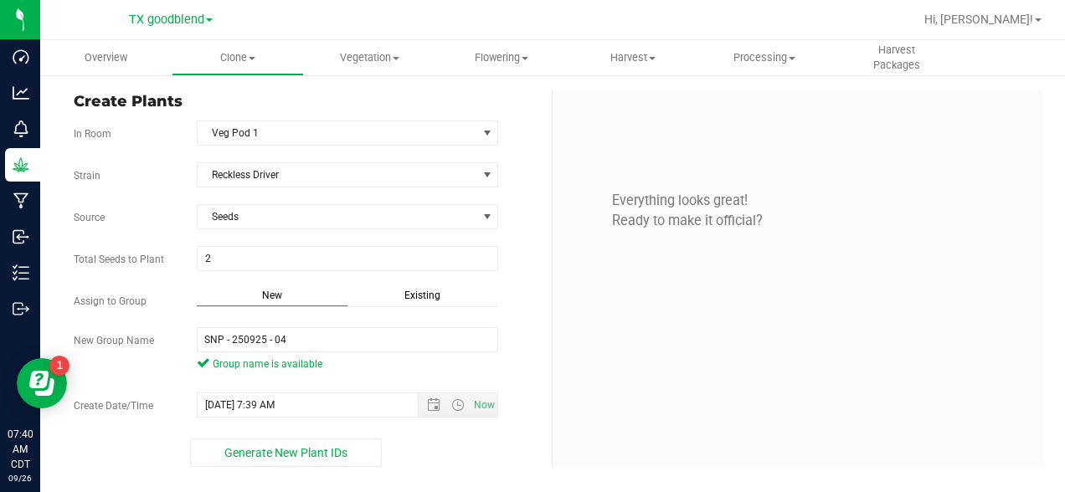
click at [431, 383] on div "Strain Reckless Driver Source Seeds Total Seeds to Plant 2 2 Assign to Group Ne…" at bounding box center [306, 314] width 465 height 305
click at [430, 410] on span "Open the date view" at bounding box center [433, 404] width 13 height 13
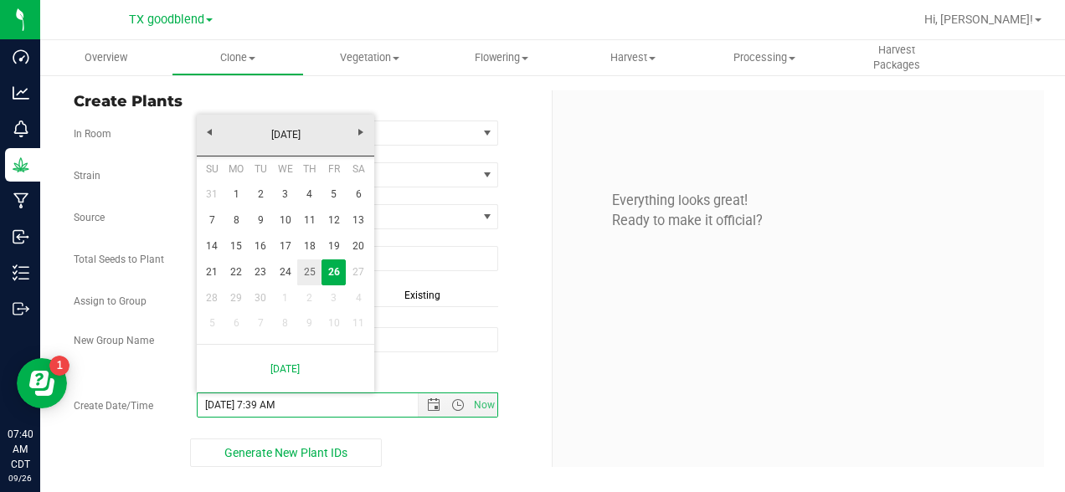
click at [316, 279] on link "25" at bounding box center [309, 272] width 24 height 26
type input "[DATE] 7:39 AM"
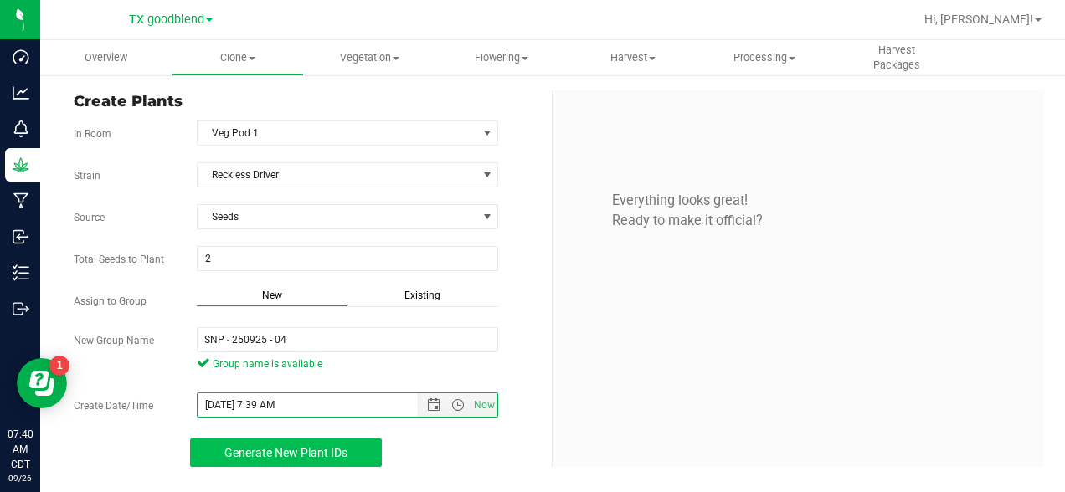
click at [292, 447] on span "Generate New Plant IDs" at bounding box center [285, 452] width 123 height 13
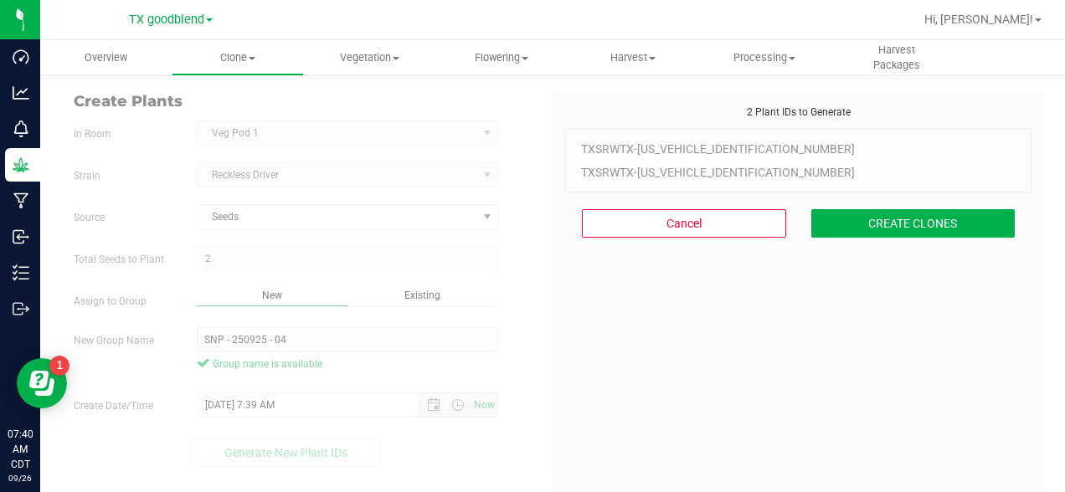
scroll to position [50, 0]
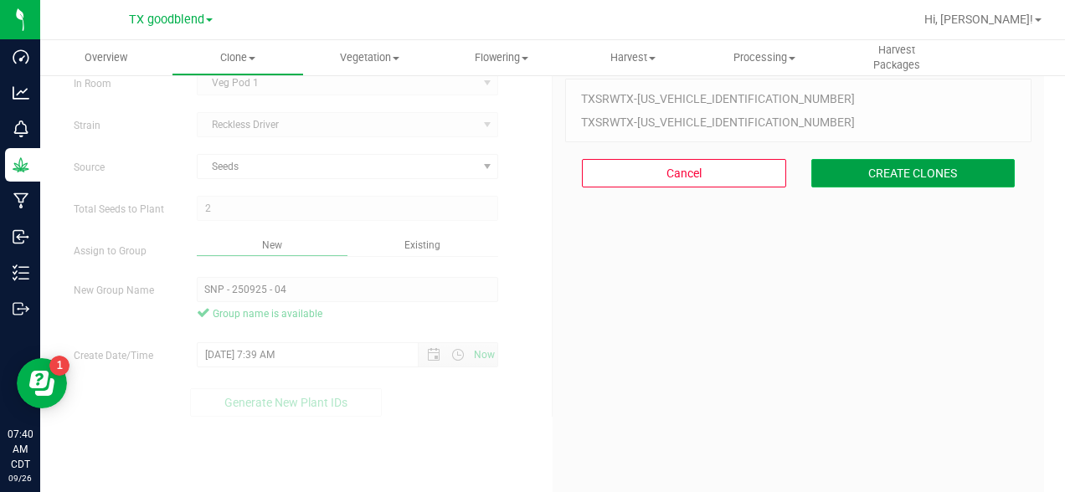
click at [896, 177] on button "CREATE CLONES" at bounding box center [913, 173] width 204 height 28
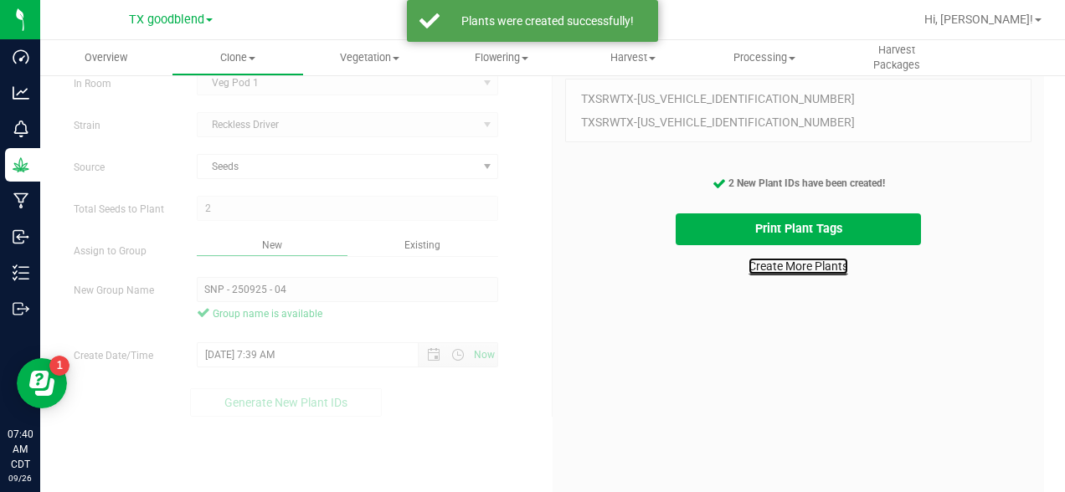
click at [813, 269] on link "Create More Plants" at bounding box center [798, 266] width 100 height 17
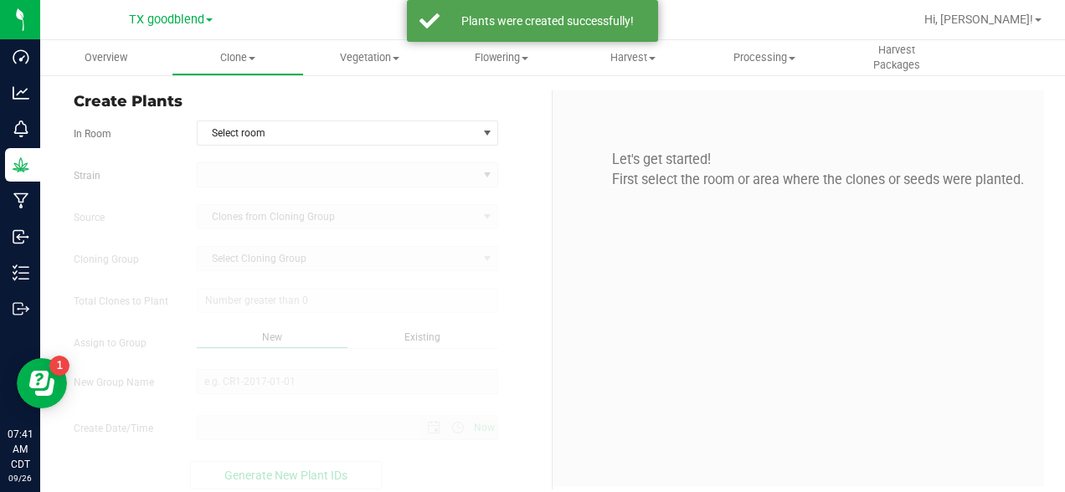
type input "[DATE] 7:41 AM"
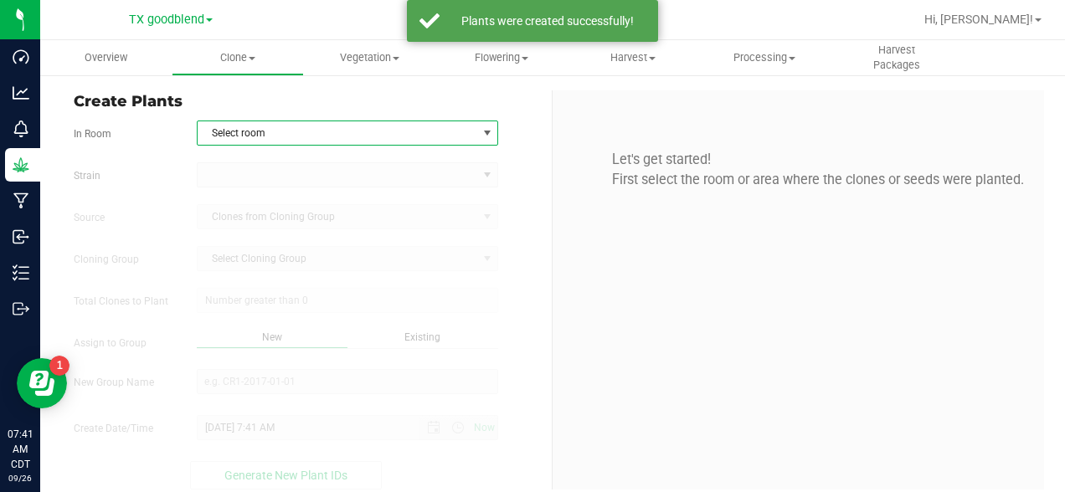
click at [286, 131] on span "Select room" at bounding box center [338, 132] width 280 height 23
click at [259, 185] on li "Veg Pod 1" at bounding box center [348, 186] width 300 height 25
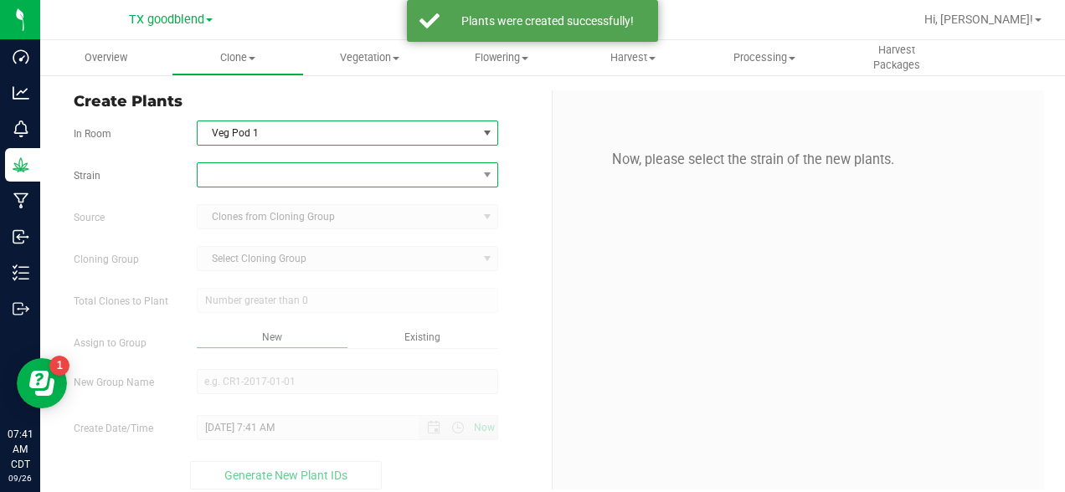
click at [241, 173] on span at bounding box center [338, 174] width 280 height 23
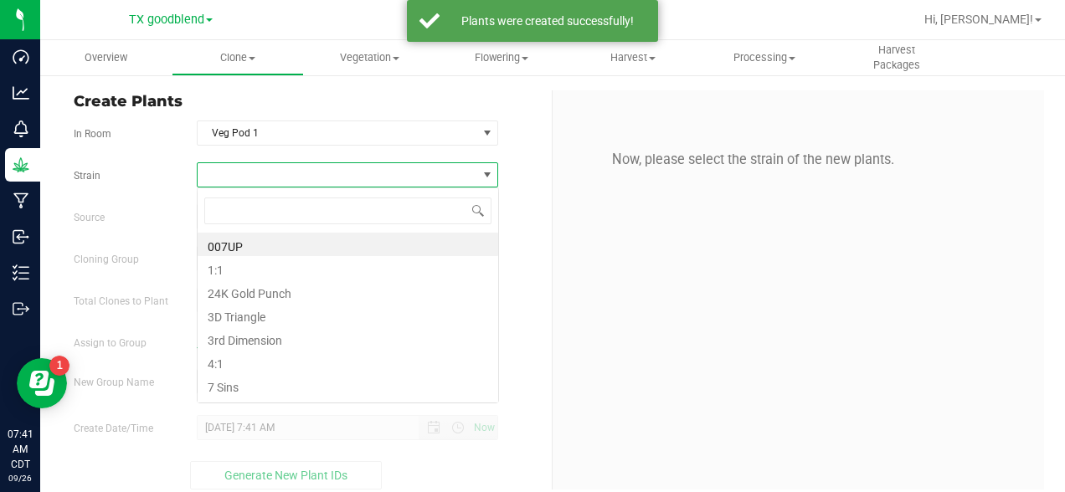
scroll to position [25, 302]
type input "mu"
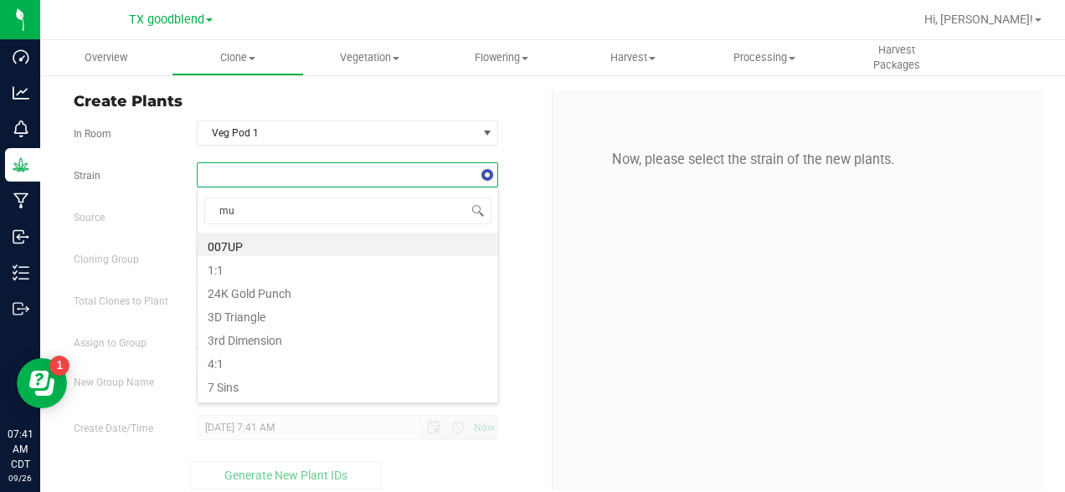
click at [239, 170] on span at bounding box center [338, 174] width 280 height 23
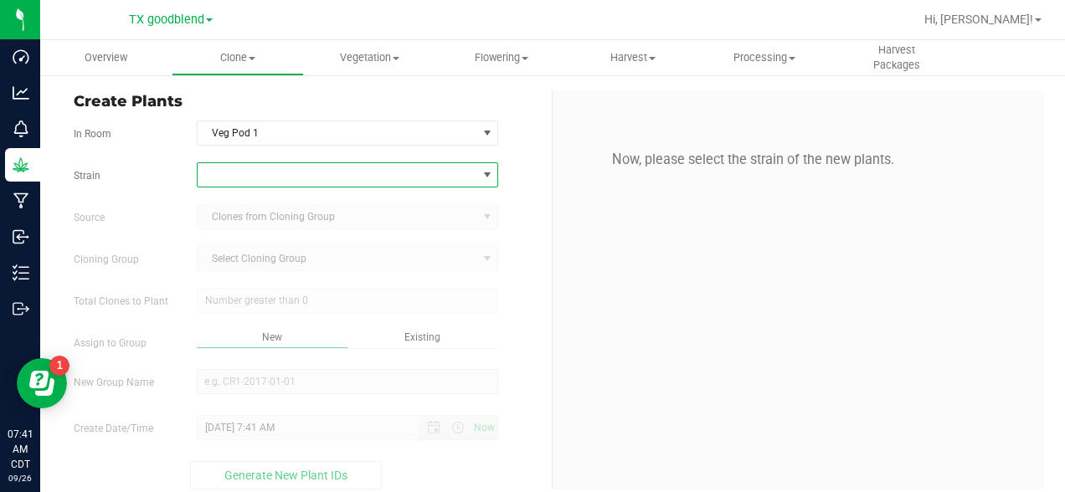
click at [239, 170] on span at bounding box center [338, 174] width 280 height 23
type input "mule"
click at [235, 246] on li "Mule Fuel" at bounding box center [348, 244] width 300 height 23
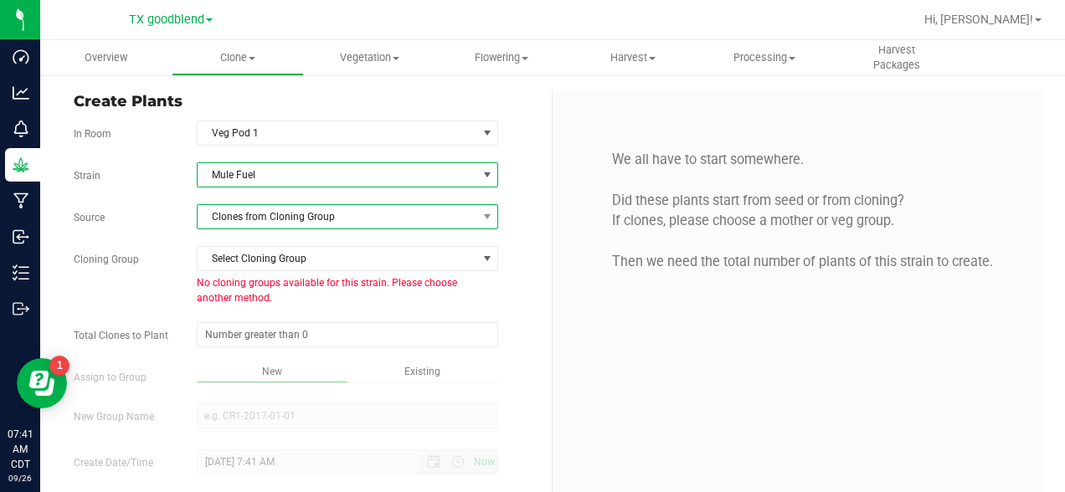
click at [250, 221] on span "Clones from Cloning Group" at bounding box center [338, 216] width 280 height 23
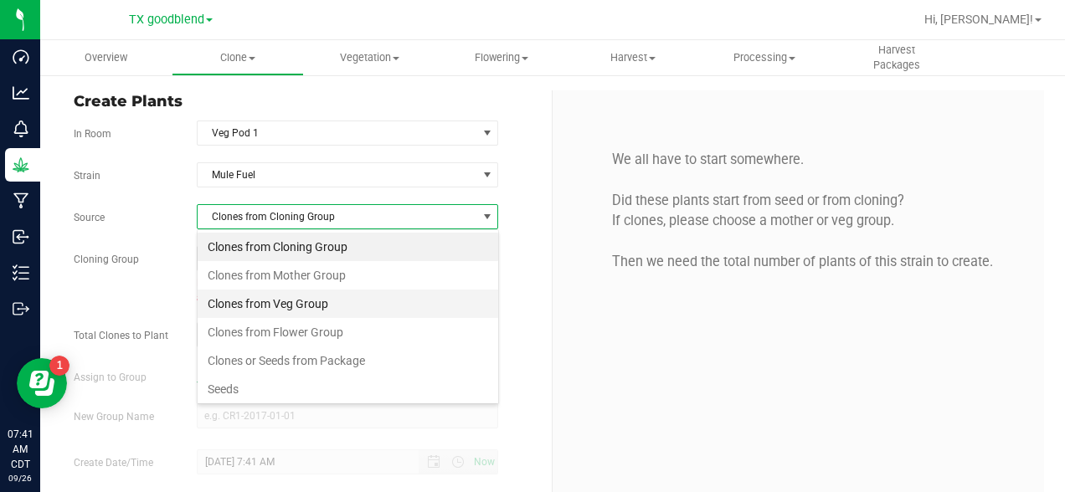
scroll to position [25, 302]
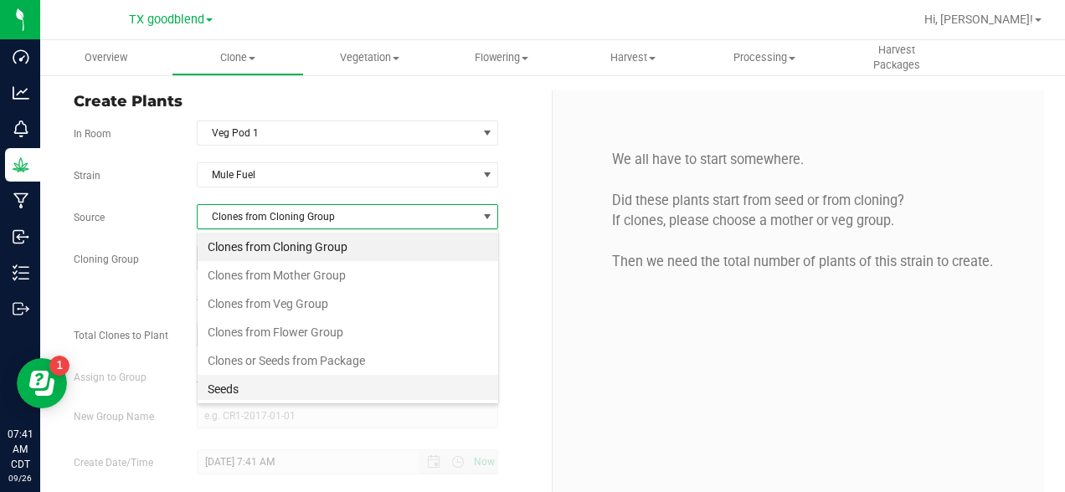
click at [229, 391] on li "Seeds" at bounding box center [348, 389] width 300 height 28
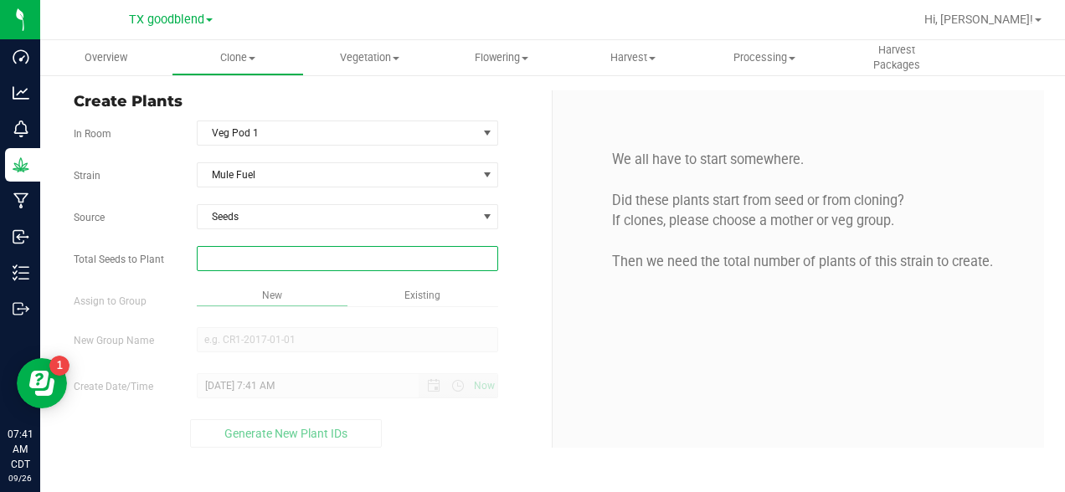
click at [251, 260] on span at bounding box center [348, 258] width 302 height 25
type input "2"
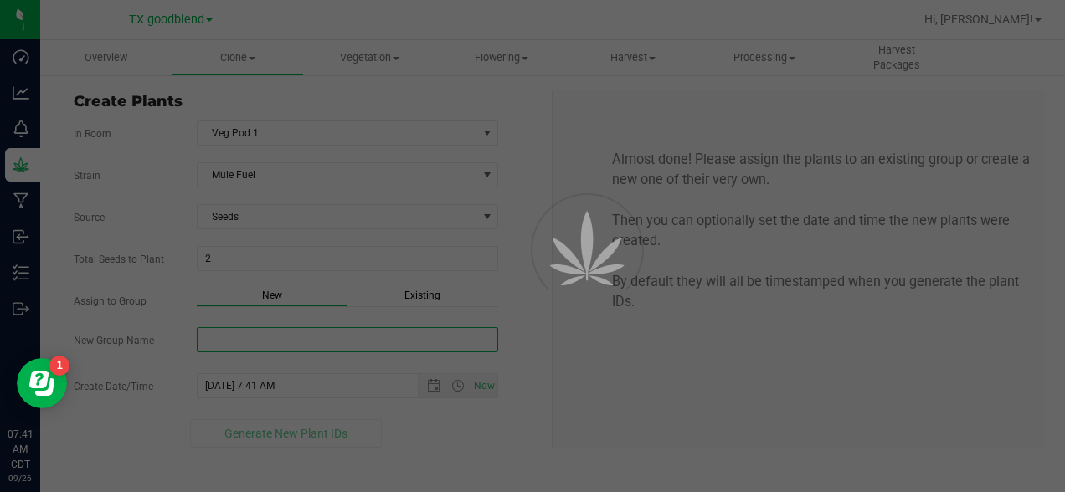
click at [329, 344] on input "New Group Name" at bounding box center [348, 339] width 302 height 25
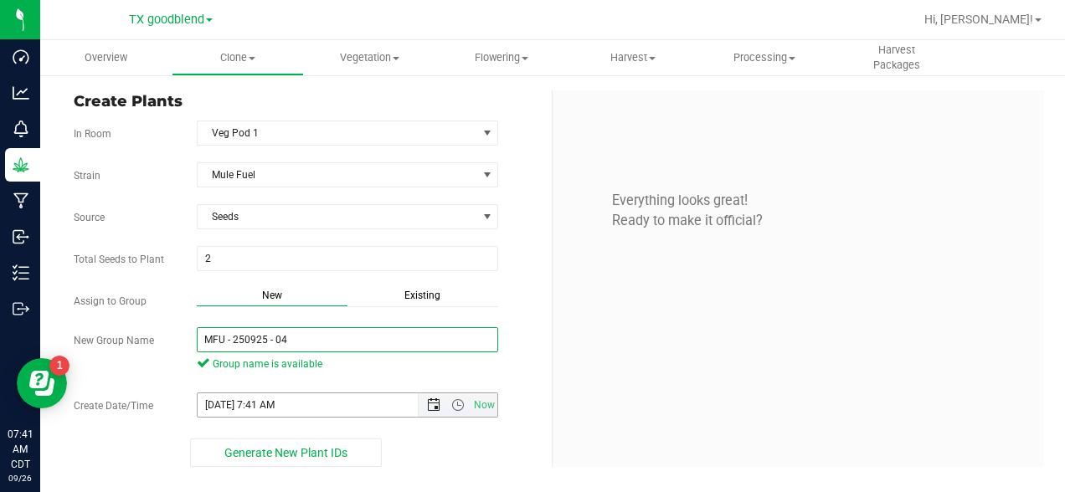
click at [432, 403] on span "Open the date view" at bounding box center [433, 404] width 13 height 13
type input "MFU - 250925 - 04"
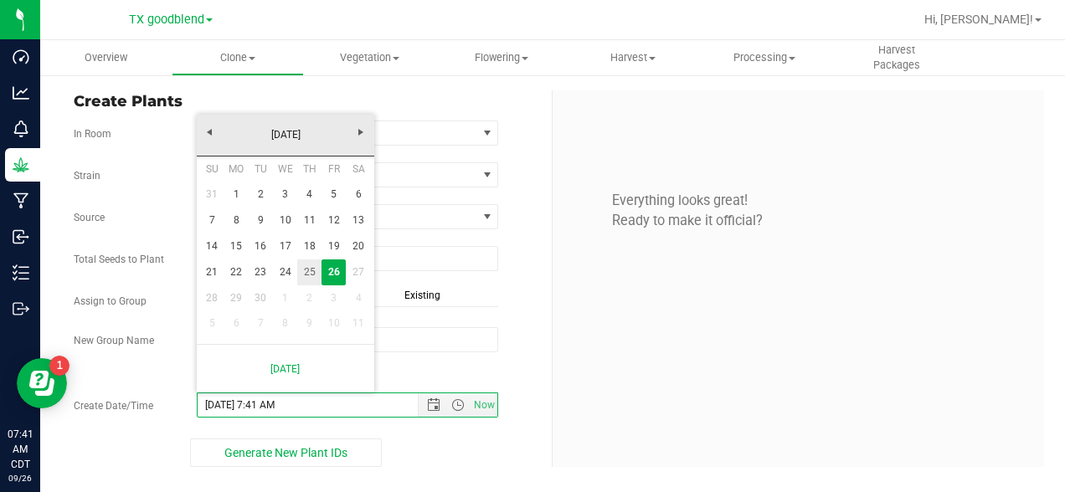
click at [309, 276] on link "25" at bounding box center [309, 272] width 24 height 26
type input "[DATE] 7:41 AM"
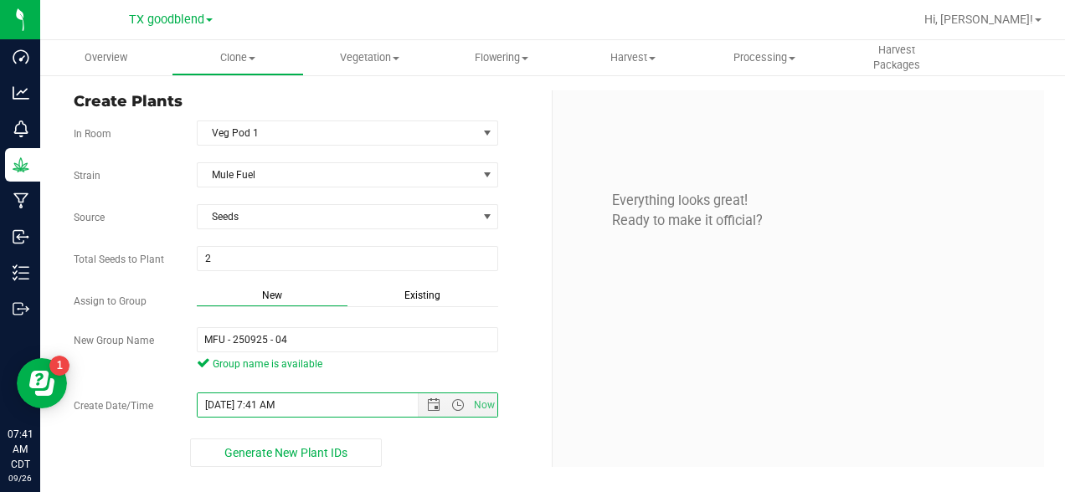
click at [547, 397] on div "Create Date/Time [DATE] 7:41 AM Now" at bounding box center [306, 405] width 490 height 25
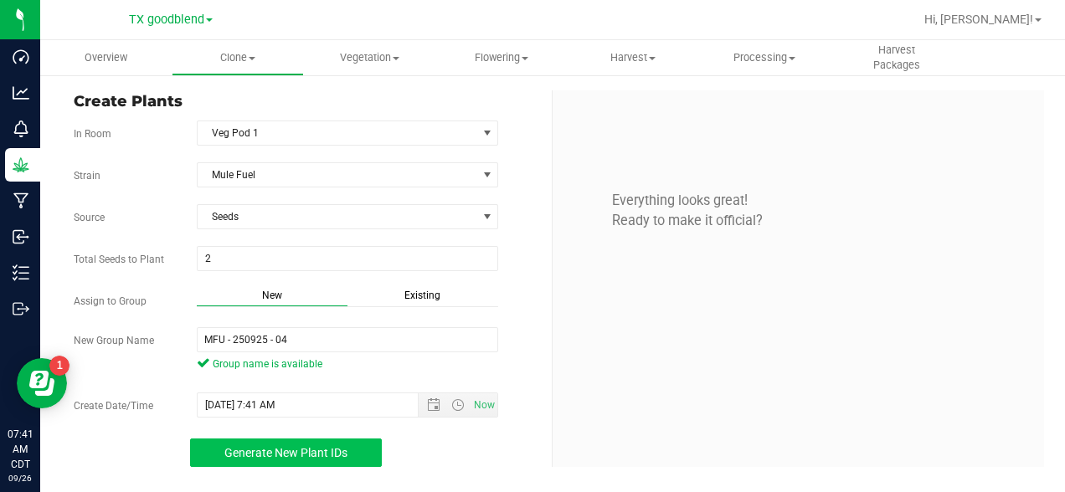
click at [293, 452] on span "Generate New Plant IDs" at bounding box center [285, 452] width 123 height 13
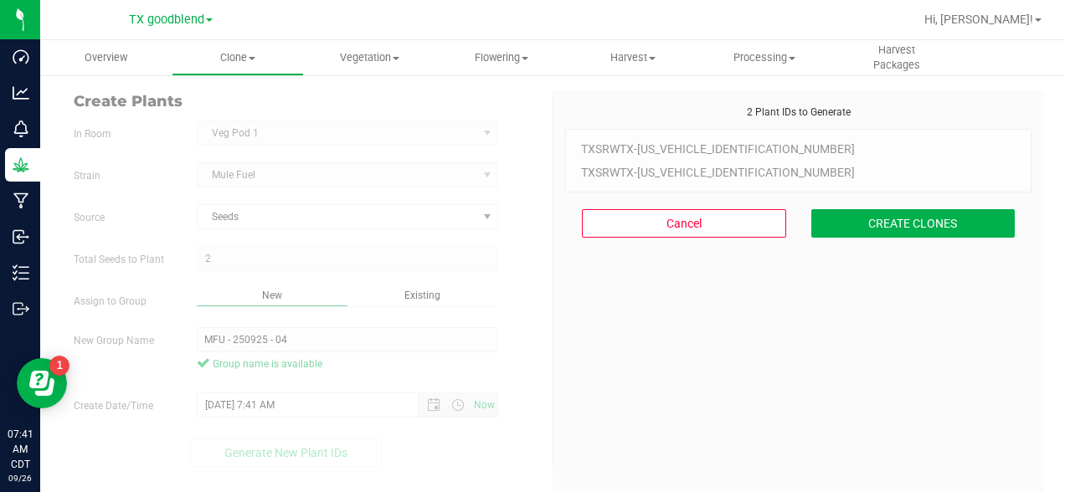
scroll to position [50, 0]
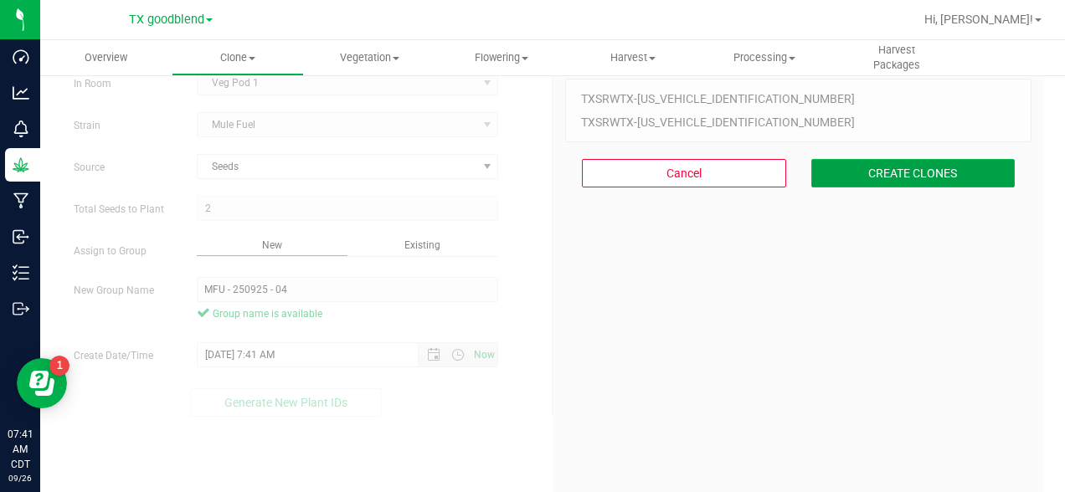
click at [932, 170] on button "CREATE CLONES" at bounding box center [913, 173] width 204 height 28
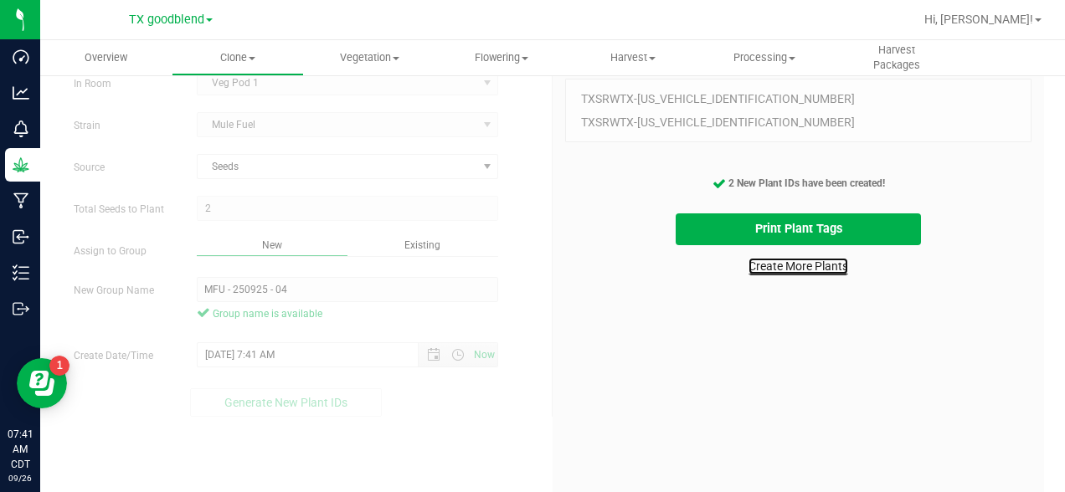
click at [778, 266] on link "Create More Plants" at bounding box center [798, 266] width 100 height 17
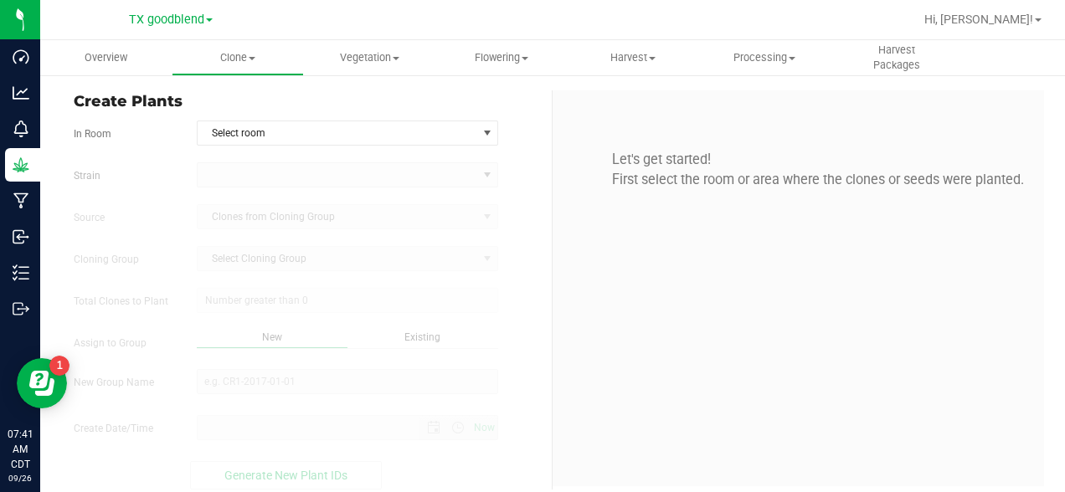
type input "[DATE] 7:41 AM"
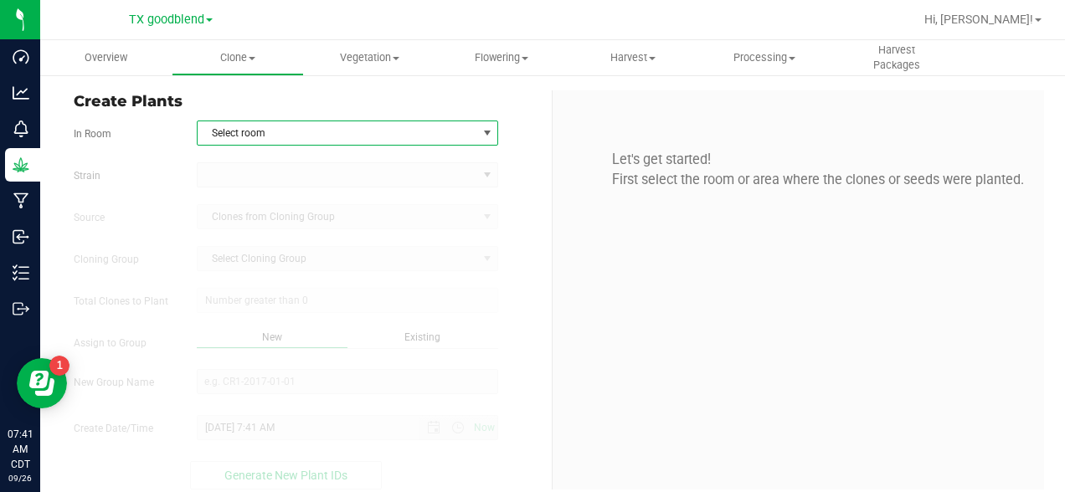
click at [262, 127] on span "Select room" at bounding box center [338, 132] width 280 height 23
click at [242, 184] on li "Veg Pod 1" at bounding box center [348, 186] width 300 height 25
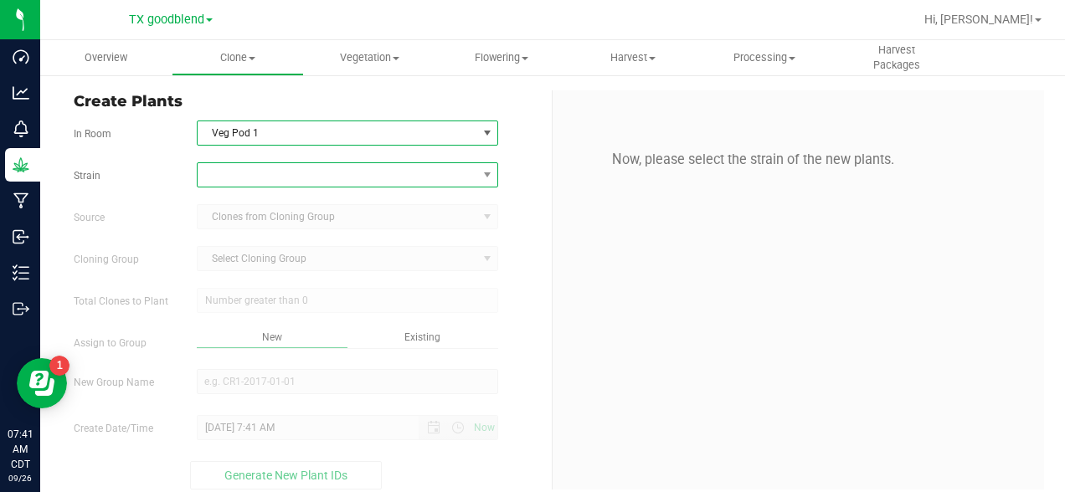
click at [259, 172] on span at bounding box center [338, 174] width 280 height 23
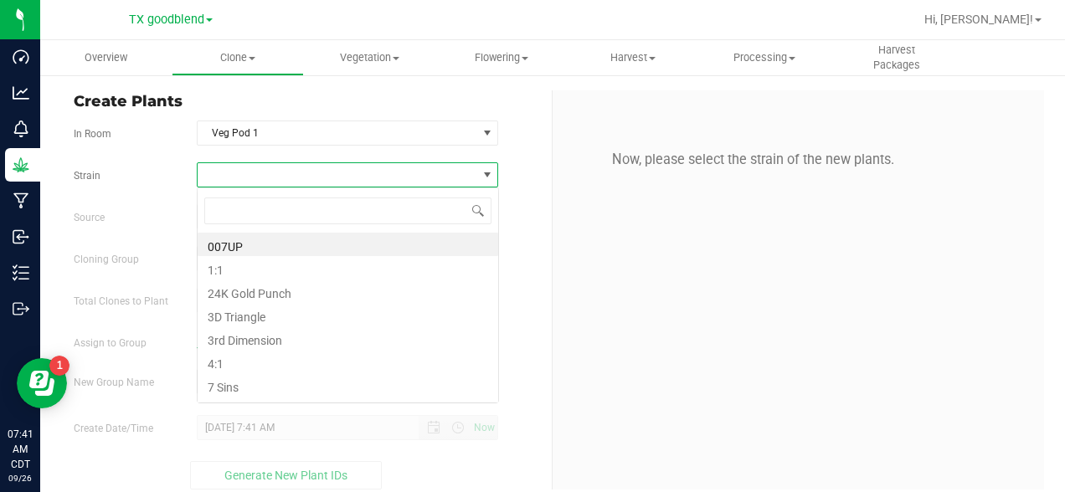
scroll to position [25, 302]
type input "double"
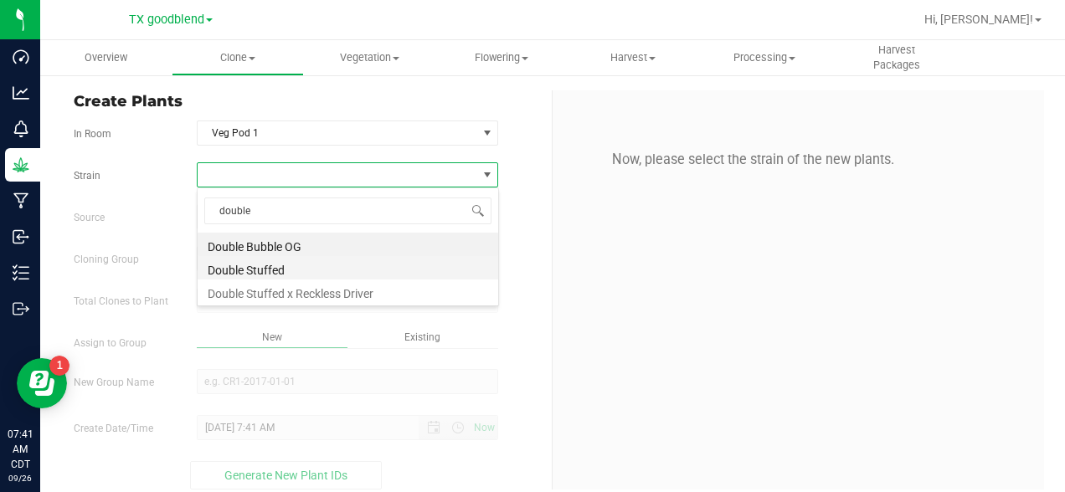
click at [223, 265] on li "Double Stuffed" at bounding box center [348, 267] width 300 height 23
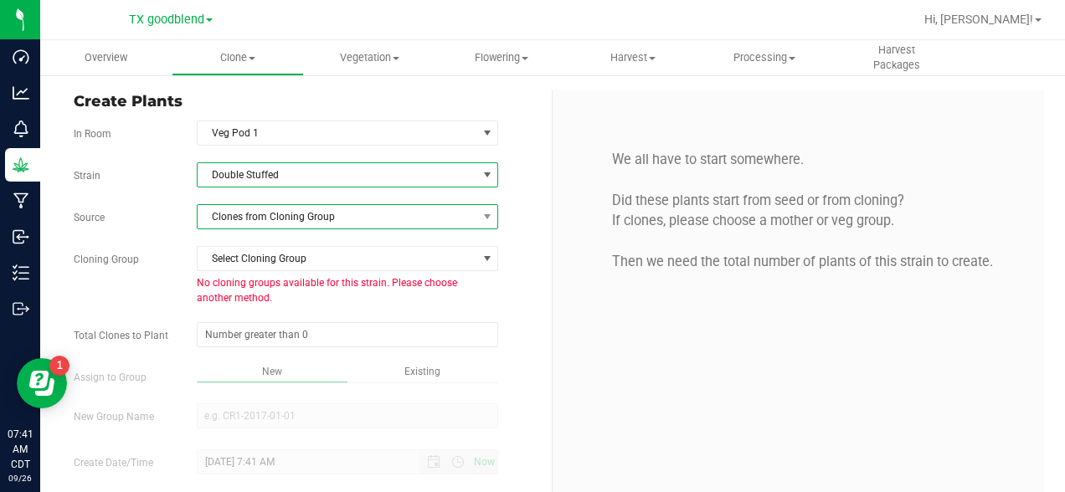
click at [270, 221] on span "Clones from Cloning Group" at bounding box center [338, 216] width 280 height 23
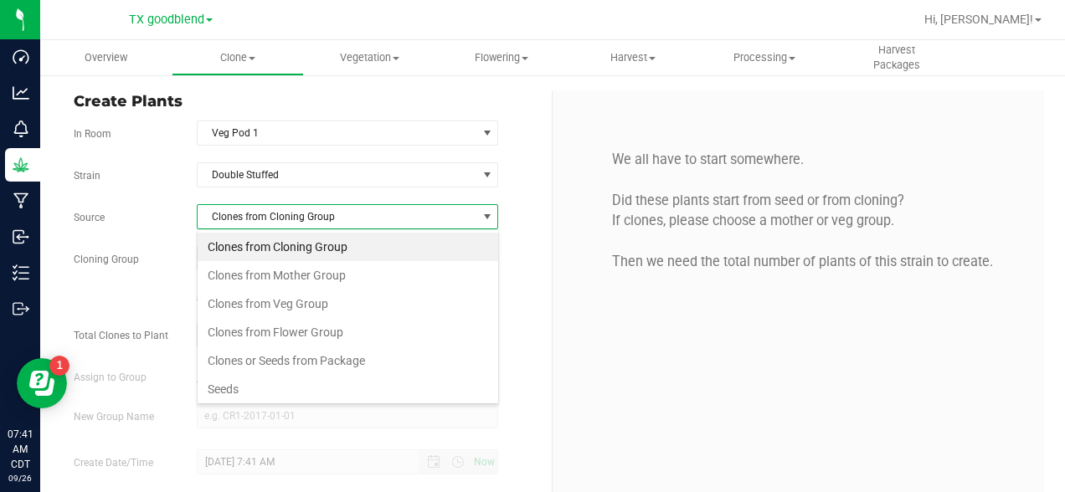
scroll to position [25, 302]
click at [226, 385] on li "Seeds" at bounding box center [348, 389] width 300 height 28
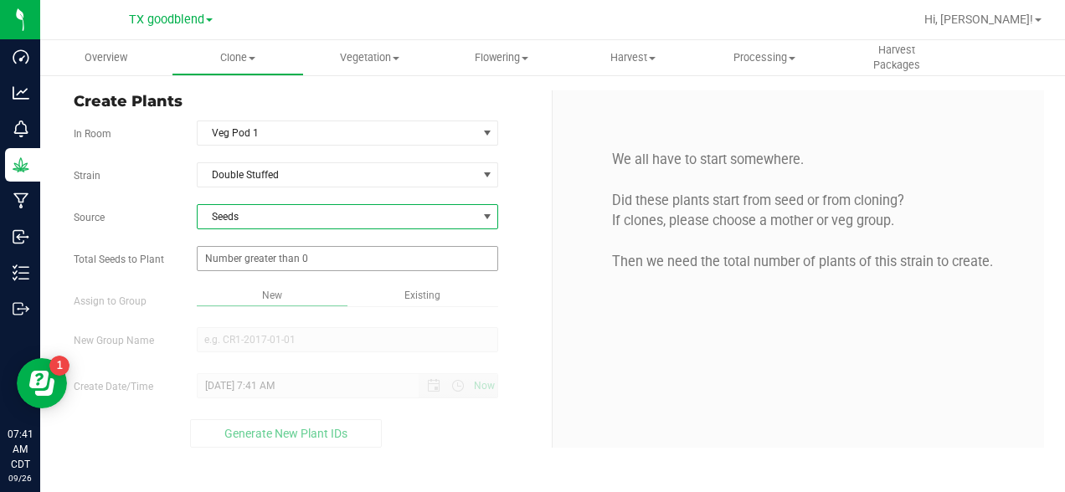
click at [226, 259] on span at bounding box center [348, 258] width 302 height 25
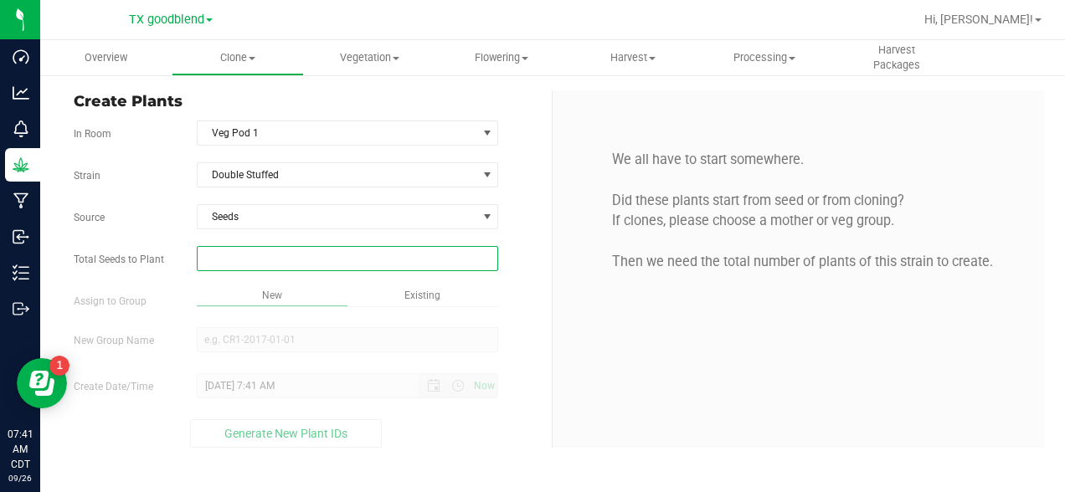
type input "2"
click at [254, 337] on div "Overview Clone Create plants Cloning groups Cloning plants Apply to plants Vege…" at bounding box center [552, 266] width 1025 height 452
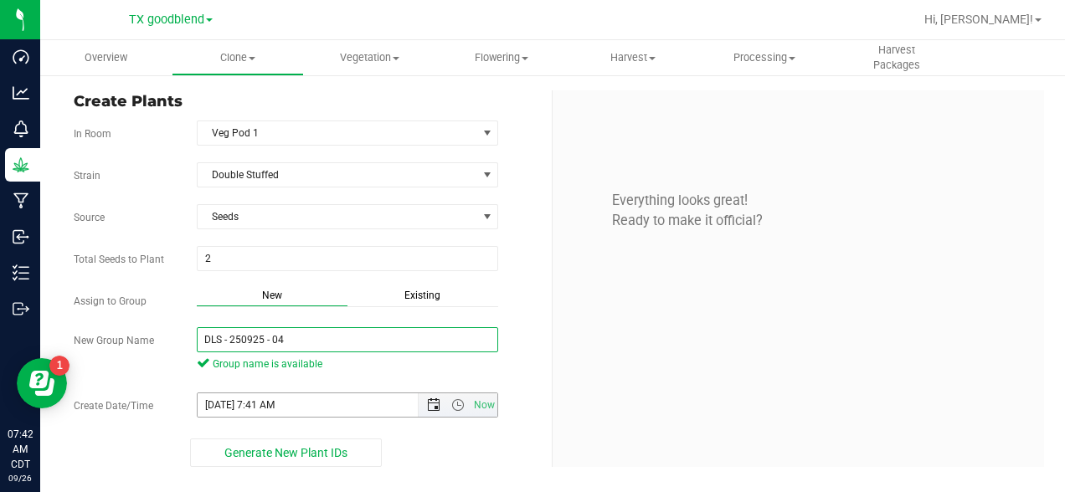
click at [434, 406] on span "Open the date view" at bounding box center [433, 404] width 13 height 13
type input "DLS - 250925 - 04"
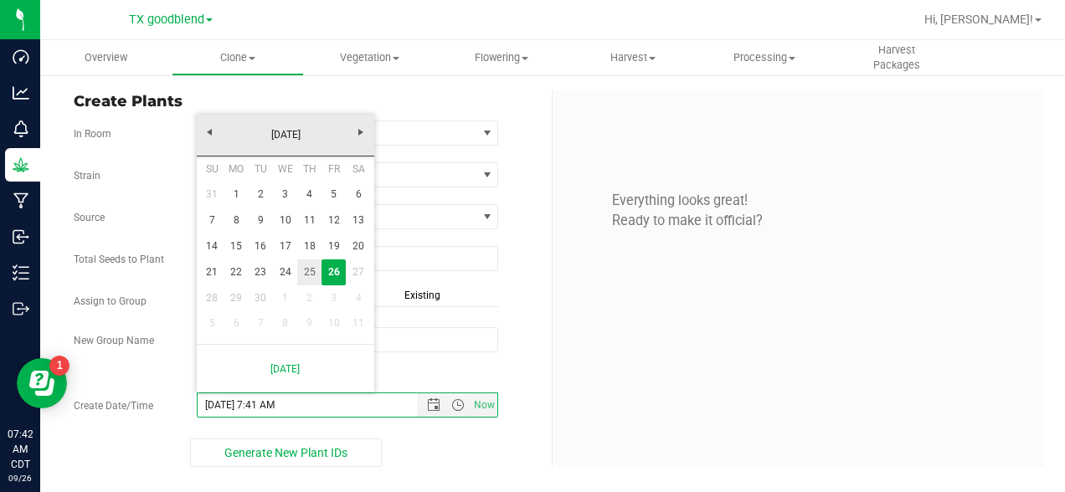
click at [311, 273] on link "25" at bounding box center [309, 272] width 24 height 26
type input "[DATE] 7:41 AM"
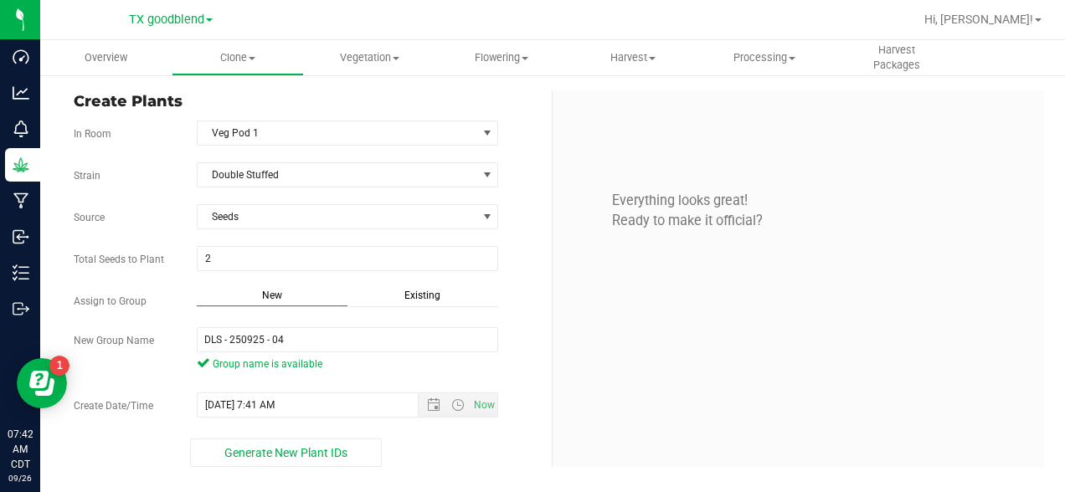
click at [588, 415] on div "Everything looks great! Ready to make it official?" at bounding box center [797, 278] width 491 height 377
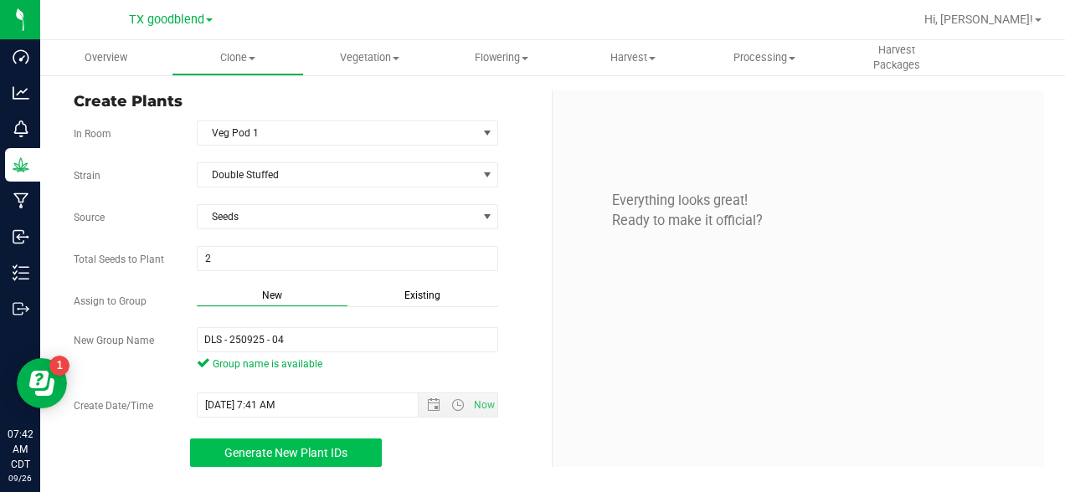
click at [322, 449] on span "Generate New Plant IDs" at bounding box center [285, 452] width 123 height 13
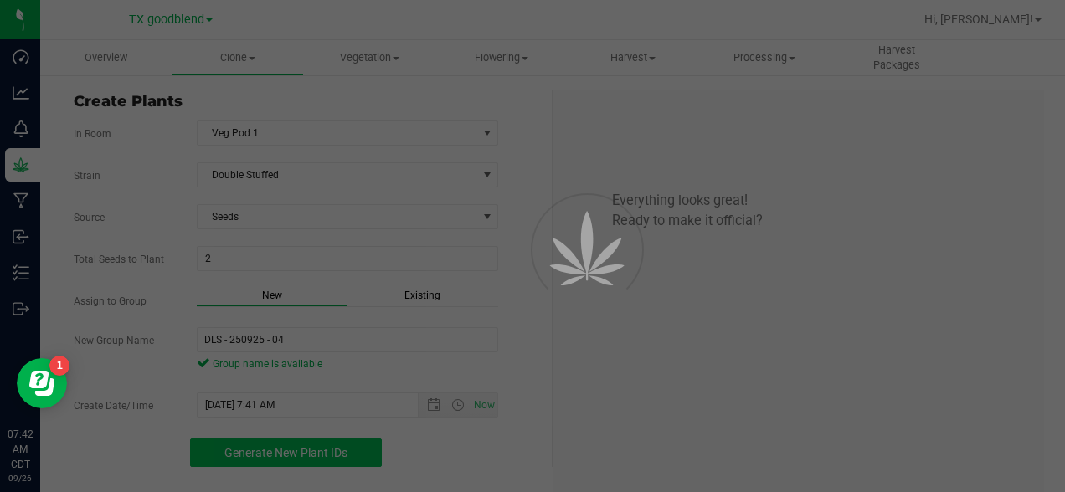
scroll to position [50, 0]
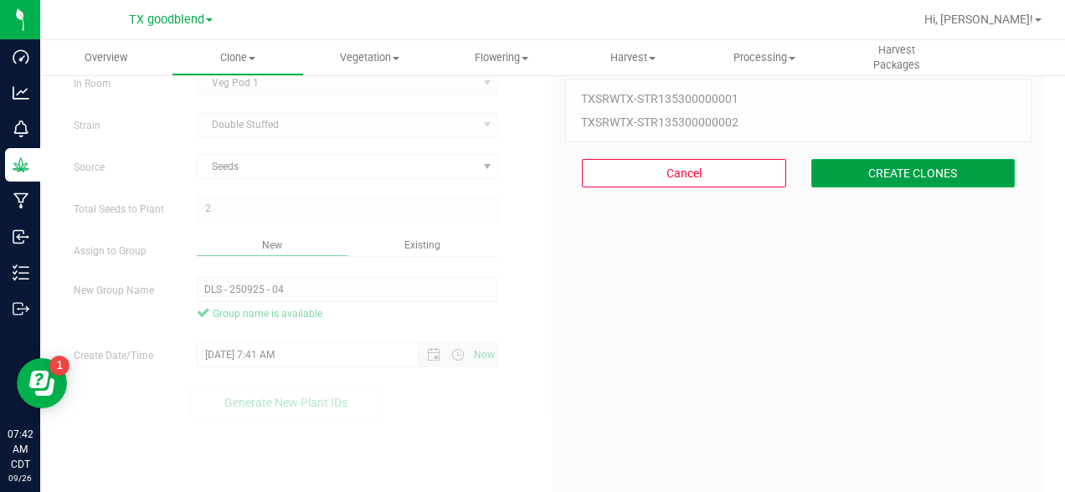
click at [937, 178] on button "CREATE CLONES" at bounding box center [913, 173] width 204 height 28
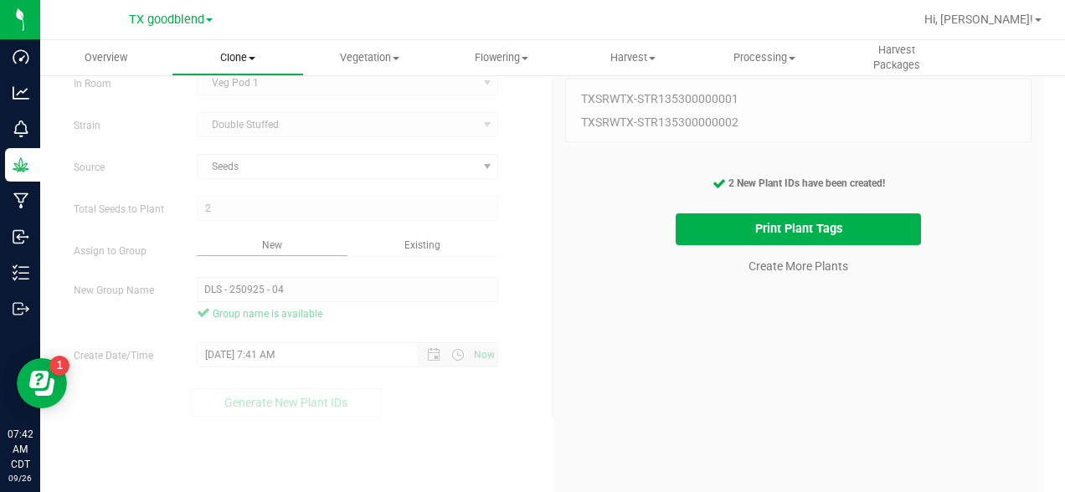
click at [236, 59] on span "Clone" at bounding box center [237, 57] width 130 height 15
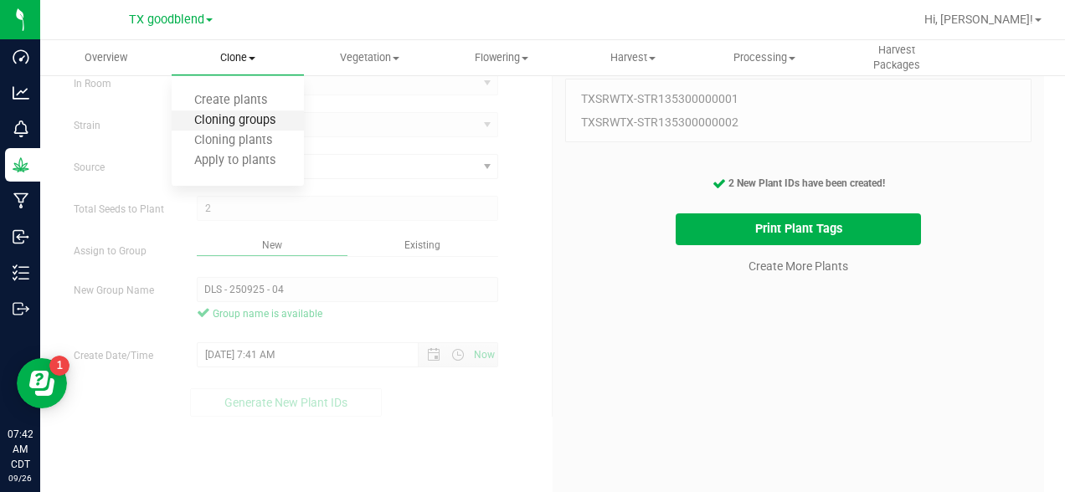
click at [258, 121] on span "Cloning groups" at bounding box center [235, 121] width 126 height 14
